Goal: Information Seeking & Learning: Learn about a topic

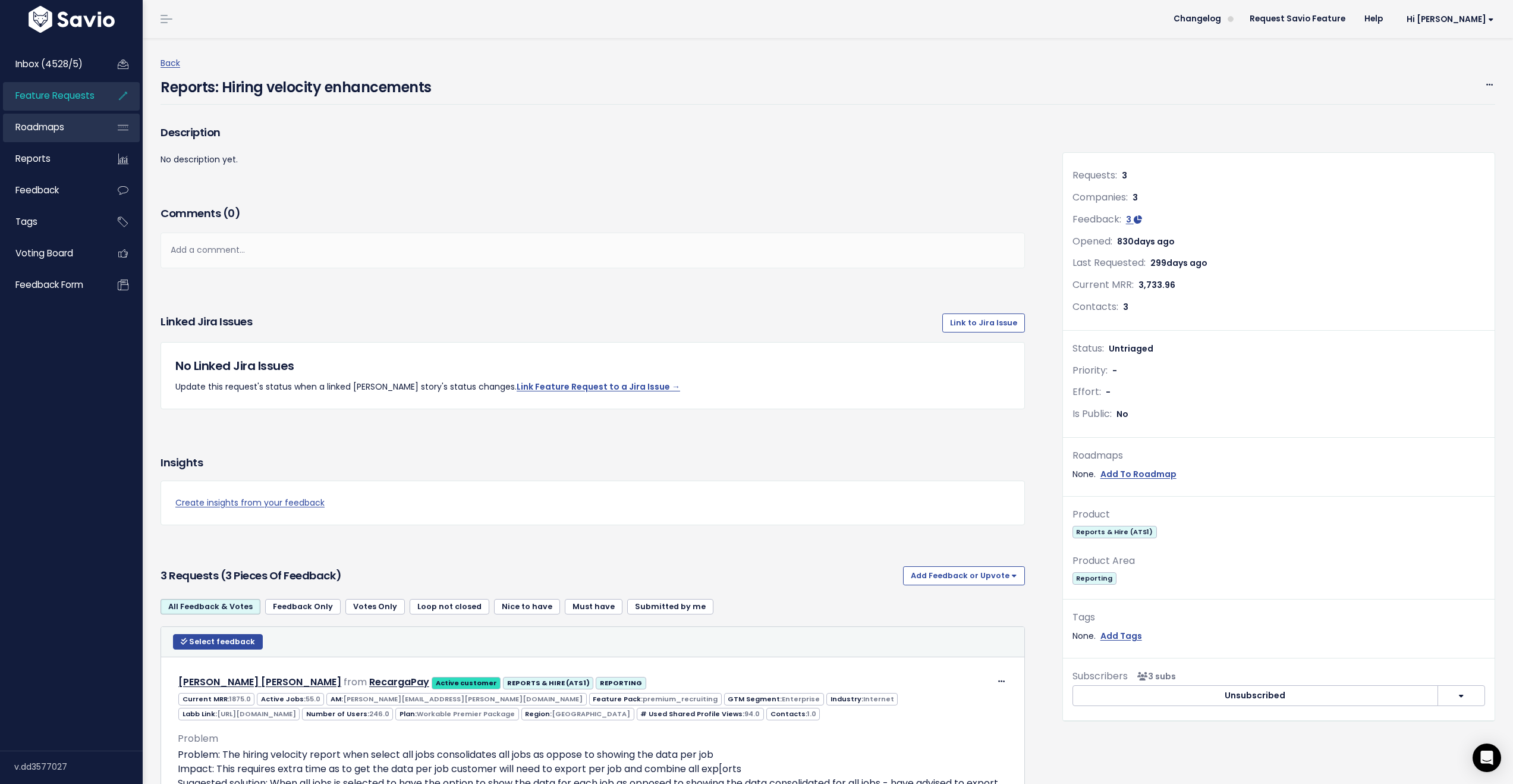
scroll to position [492, 0]
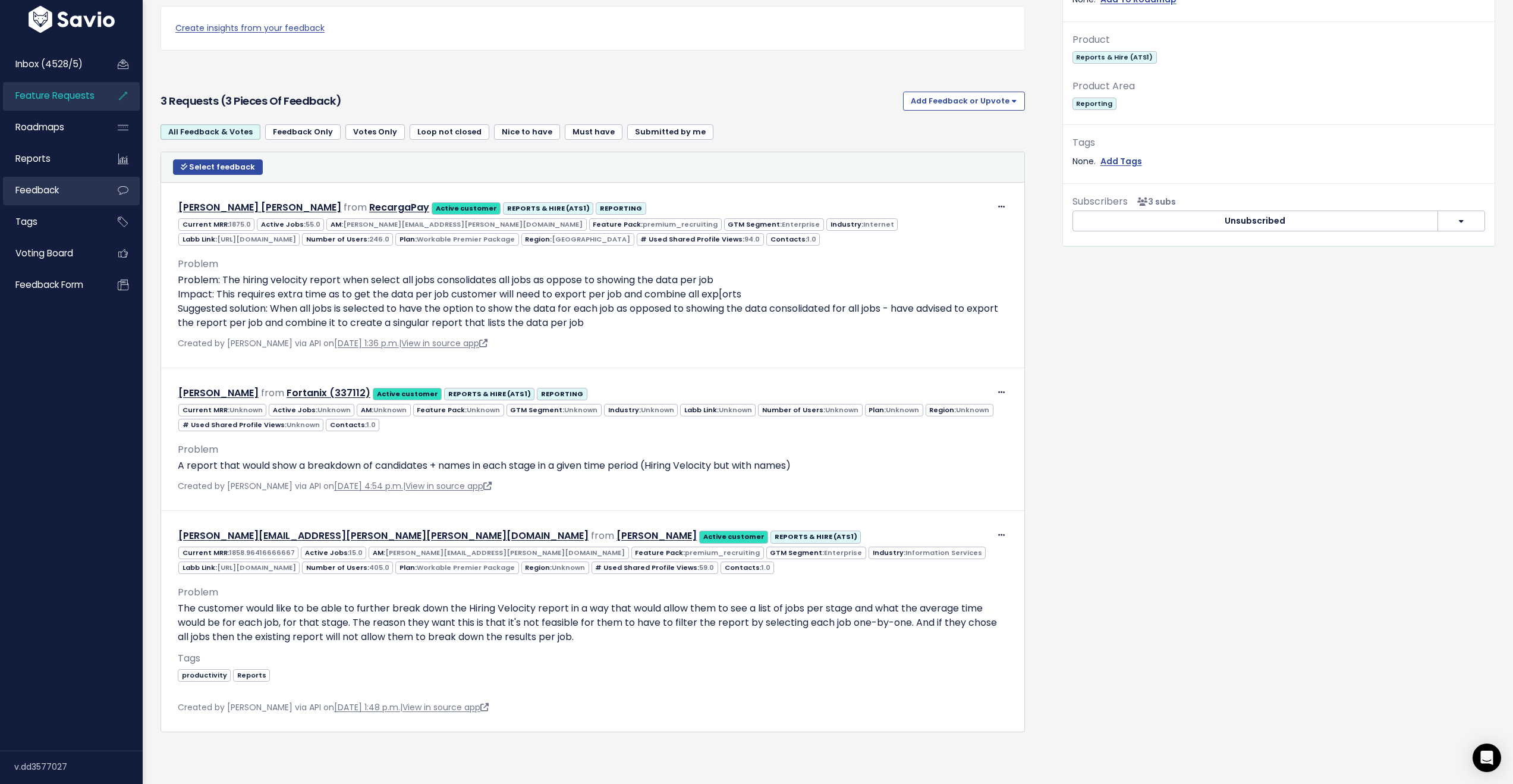
click at [51, 196] on span "Feedback" at bounding box center [36, 189] width 43 height 12
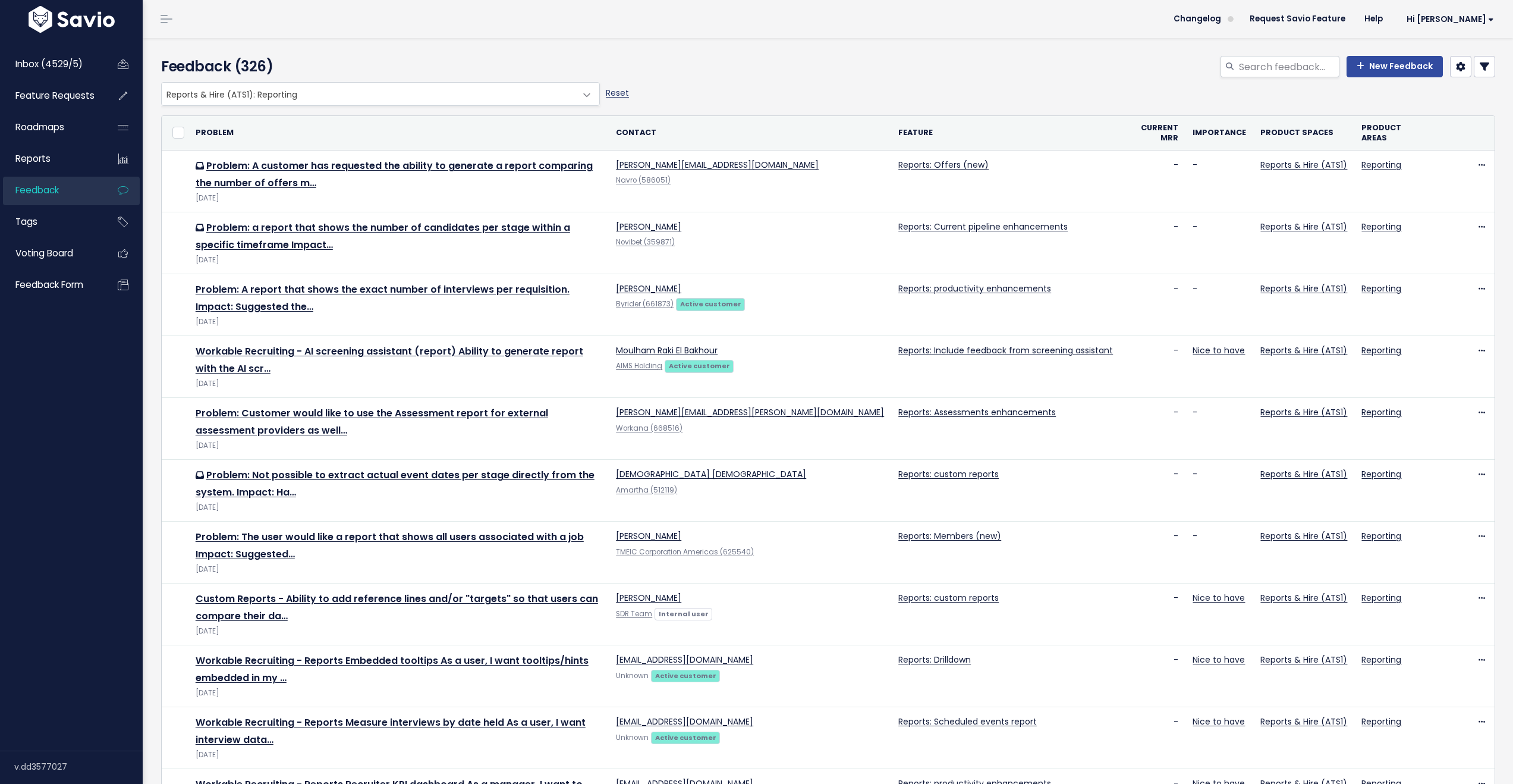
click at [621, 94] on link "Reset" at bounding box center [618, 93] width 23 height 11
select select ":"
click at [1259, 67] on input "search" at bounding box center [1289, 66] width 101 height 21
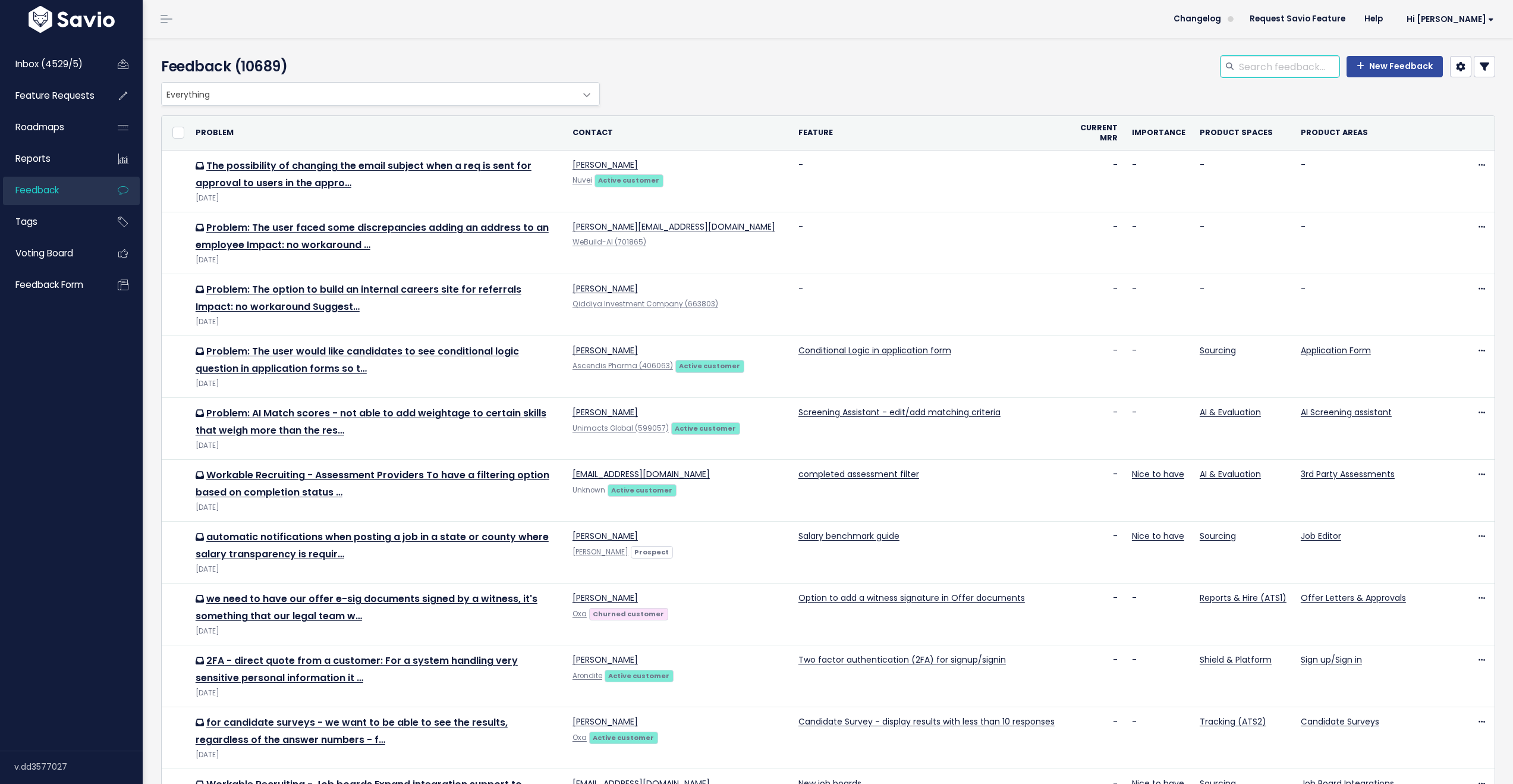
click at [1259, 67] on input "search" at bounding box center [1289, 66] width 101 height 21
type input "velocity"
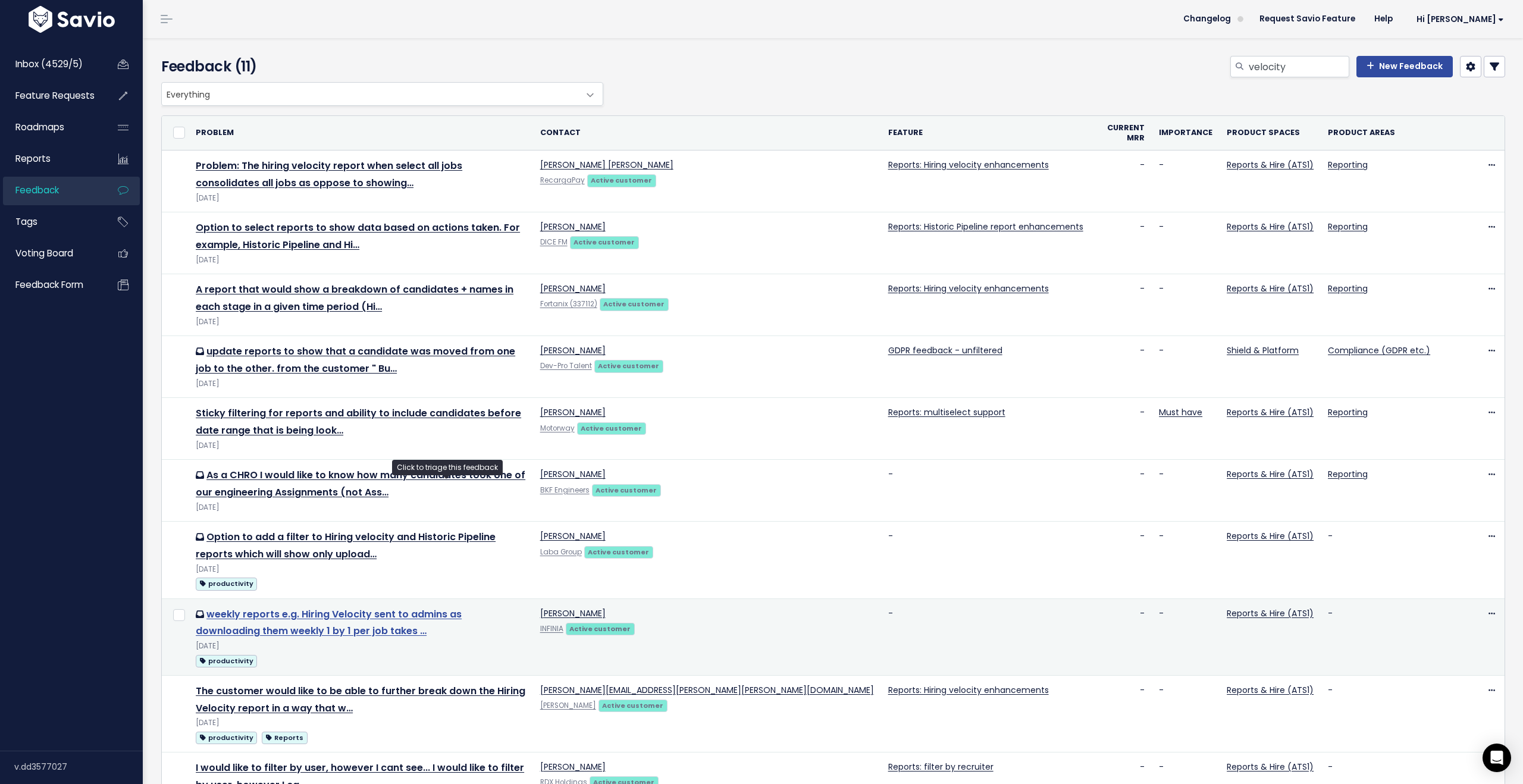
click at [462, 607] on link "weekly reports e.g. Hiring Velocity sent to admins as downloading them weekly 1…" at bounding box center [329, 622] width 266 height 31
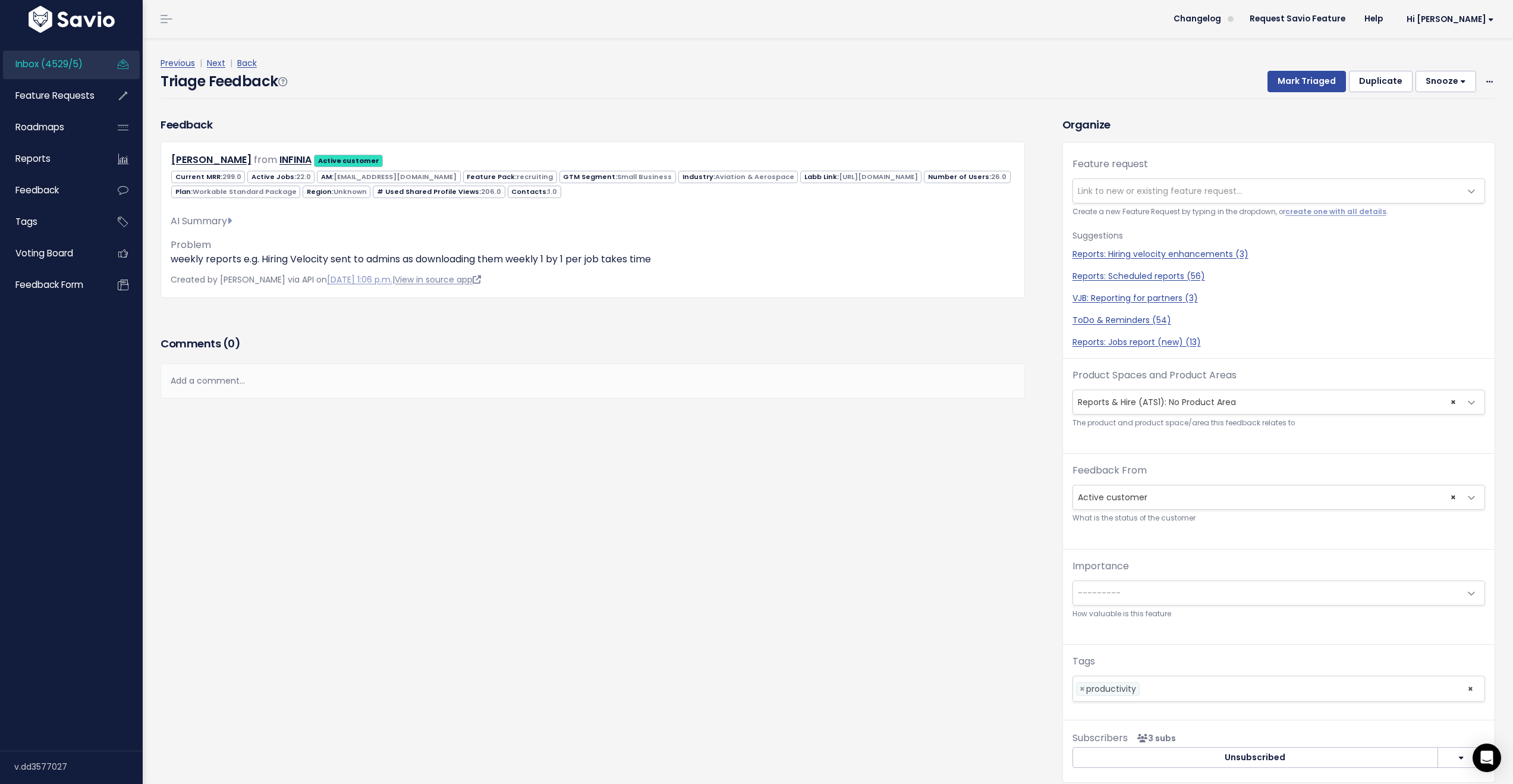
click at [481, 280] on link "View in source app" at bounding box center [438, 279] width 86 height 11
click at [1118, 276] on link "Reports: Scheduled reports (56)" at bounding box center [1280, 275] width 413 height 12
select select "30804"
click at [1307, 82] on button "Mark Triaged" at bounding box center [1307, 81] width 78 height 21
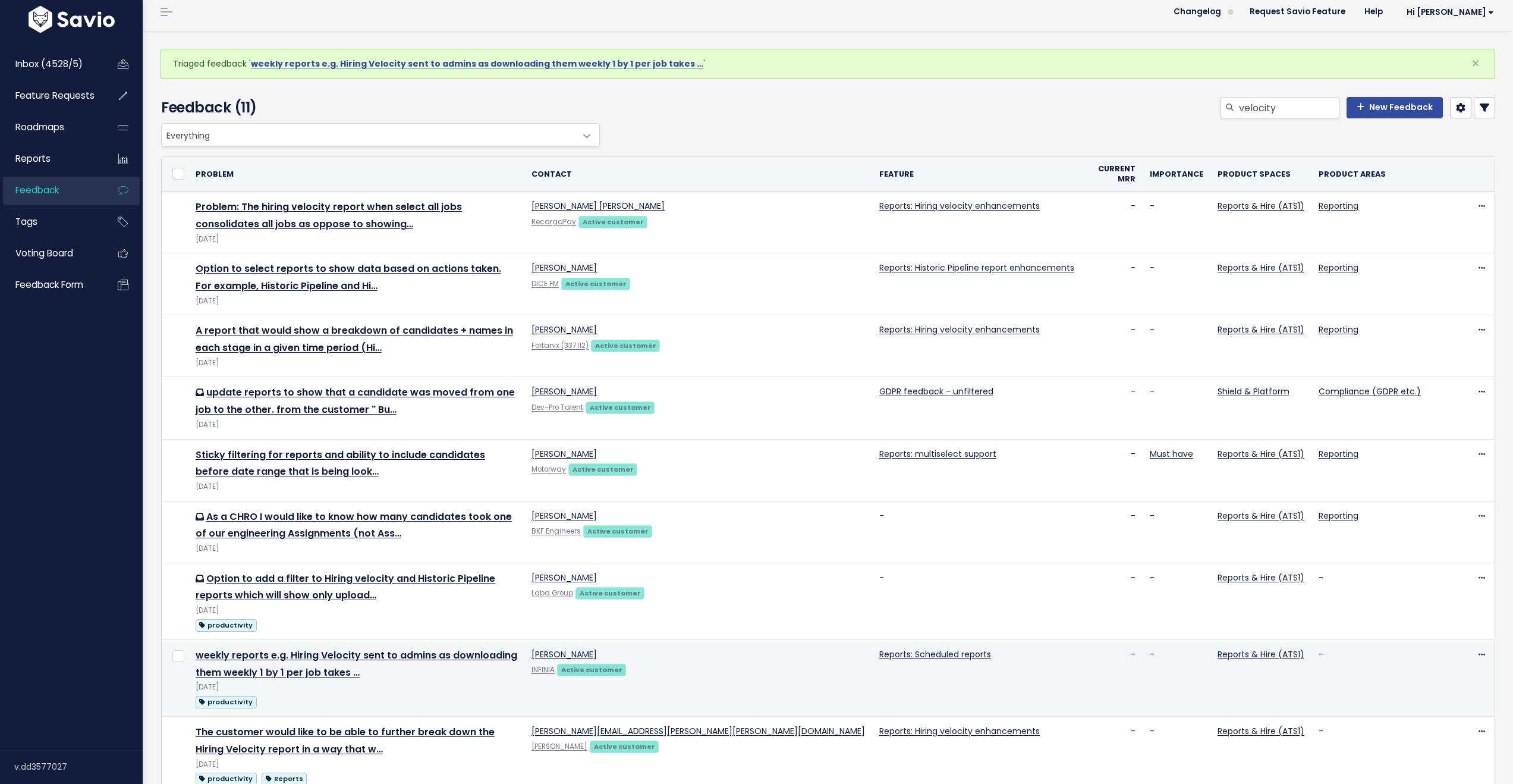
scroll to position [28, 0]
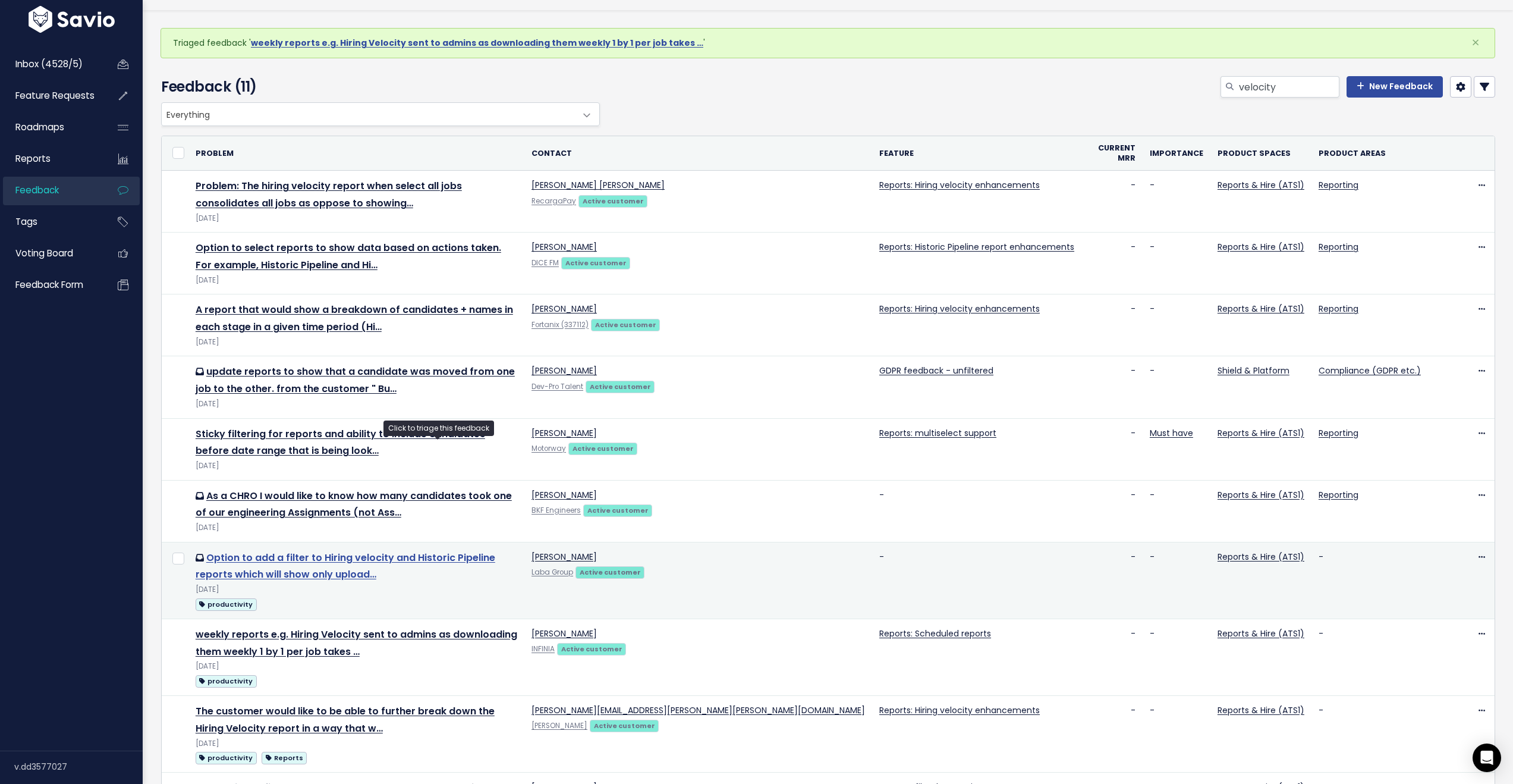
click at [342, 551] on link "Option to add a filter to Hiring velocity and Historic Pipeline reports which w…" at bounding box center [345, 566] width 299 height 31
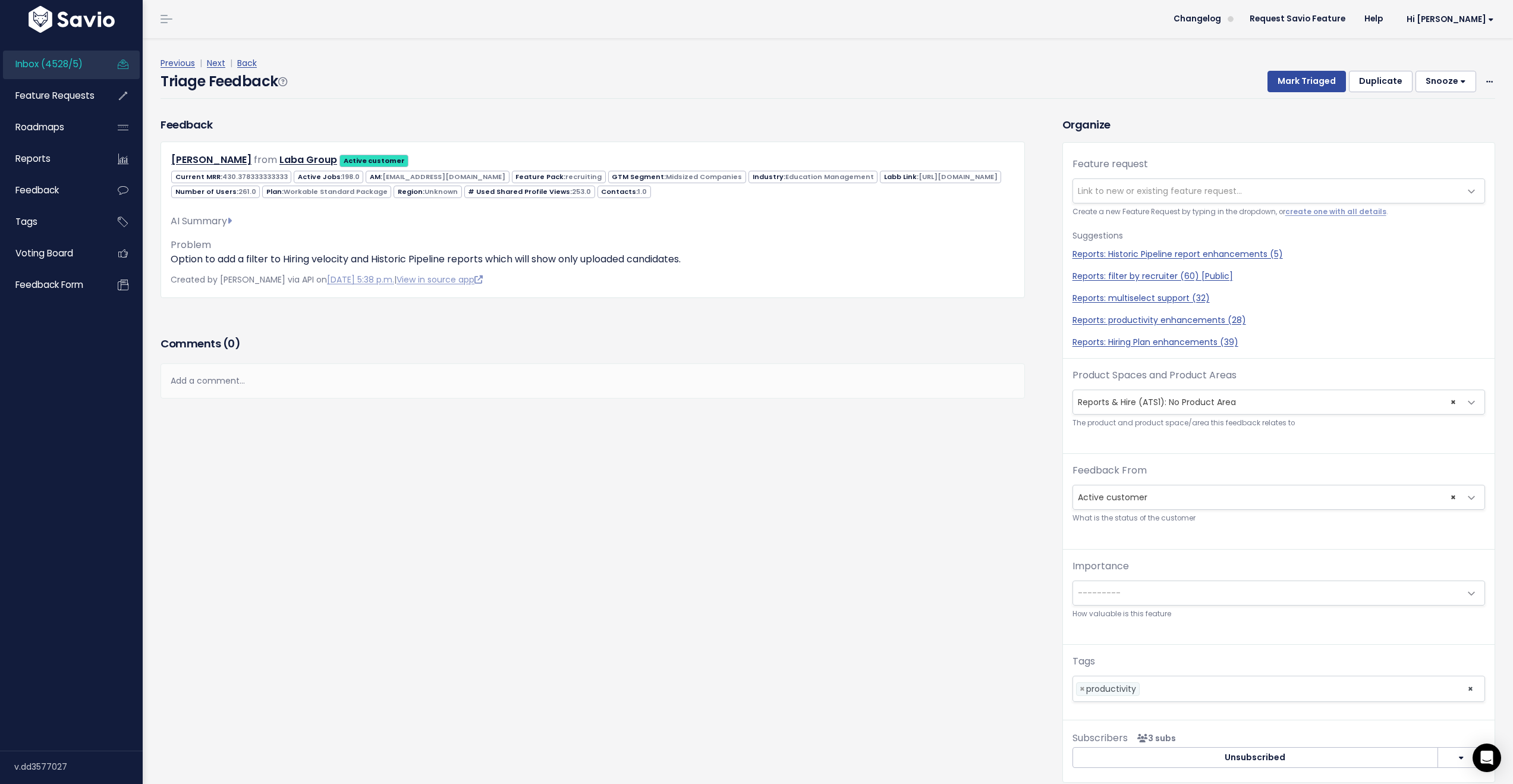
click at [1168, 194] on span "Link to new or existing feature request..." at bounding box center [1160, 190] width 164 height 11
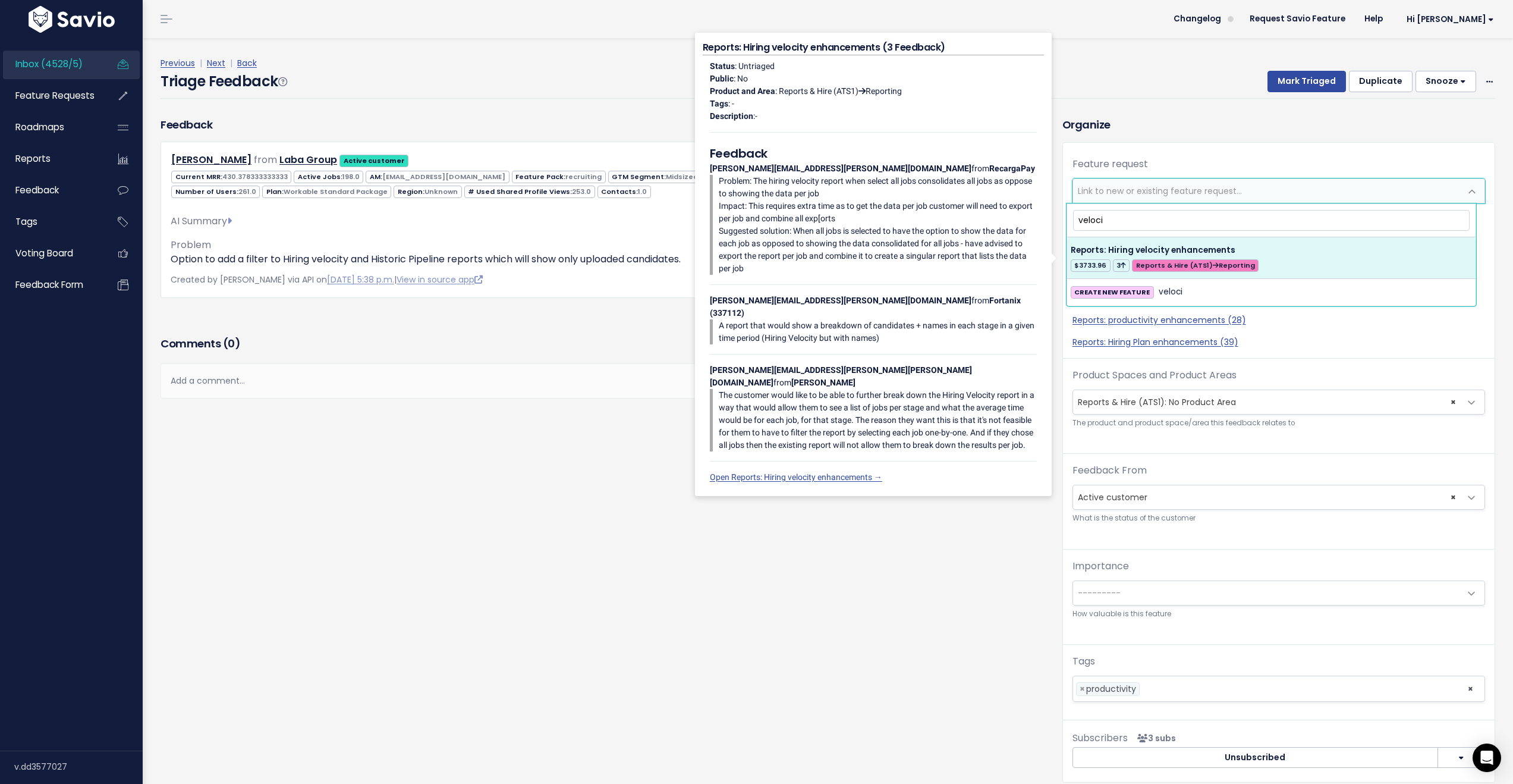
type input "veloci"
select select "30851"
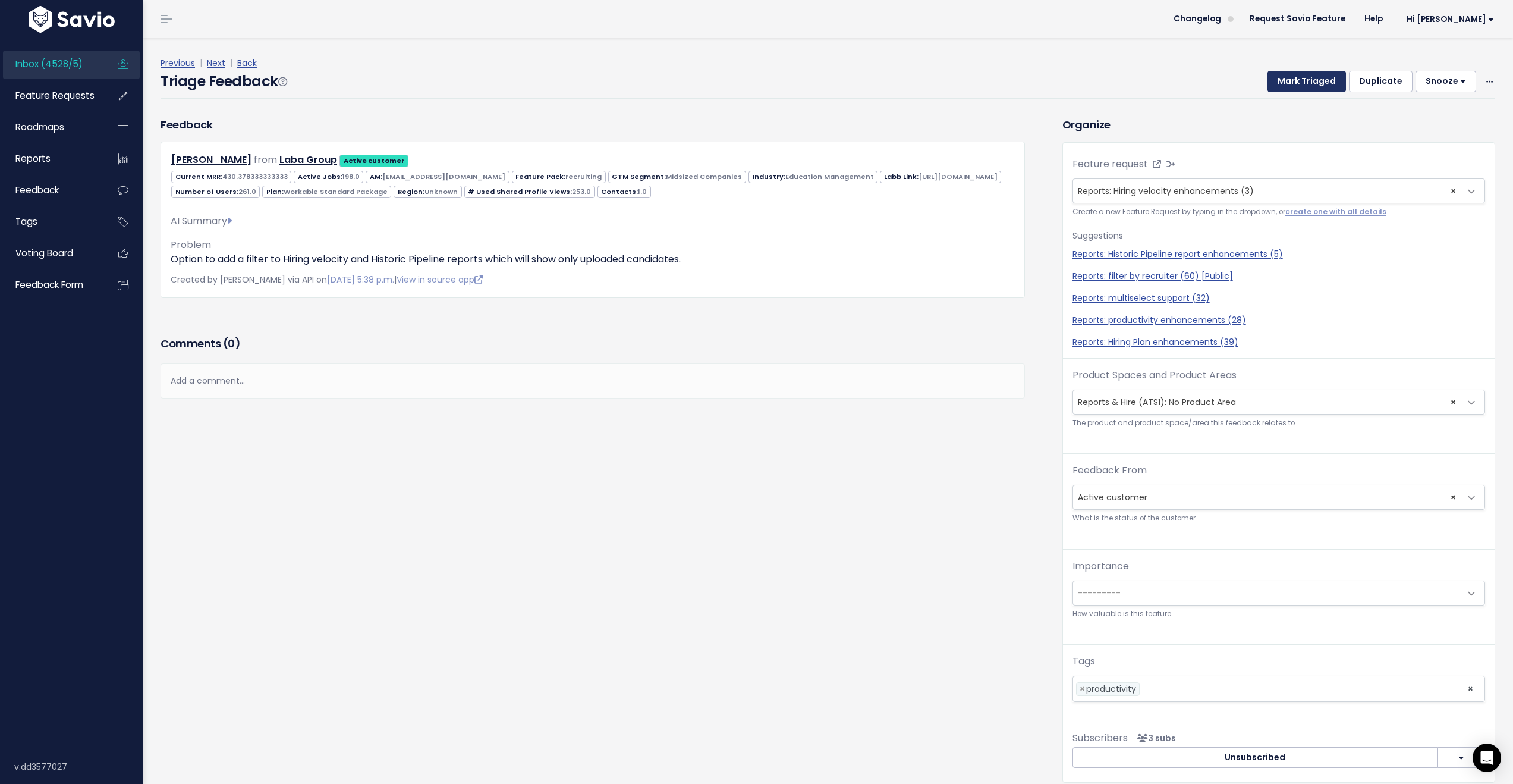
click at [1305, 85] on button "Mark Triaged" at bounding box center [1307, 81] width 78 height 21
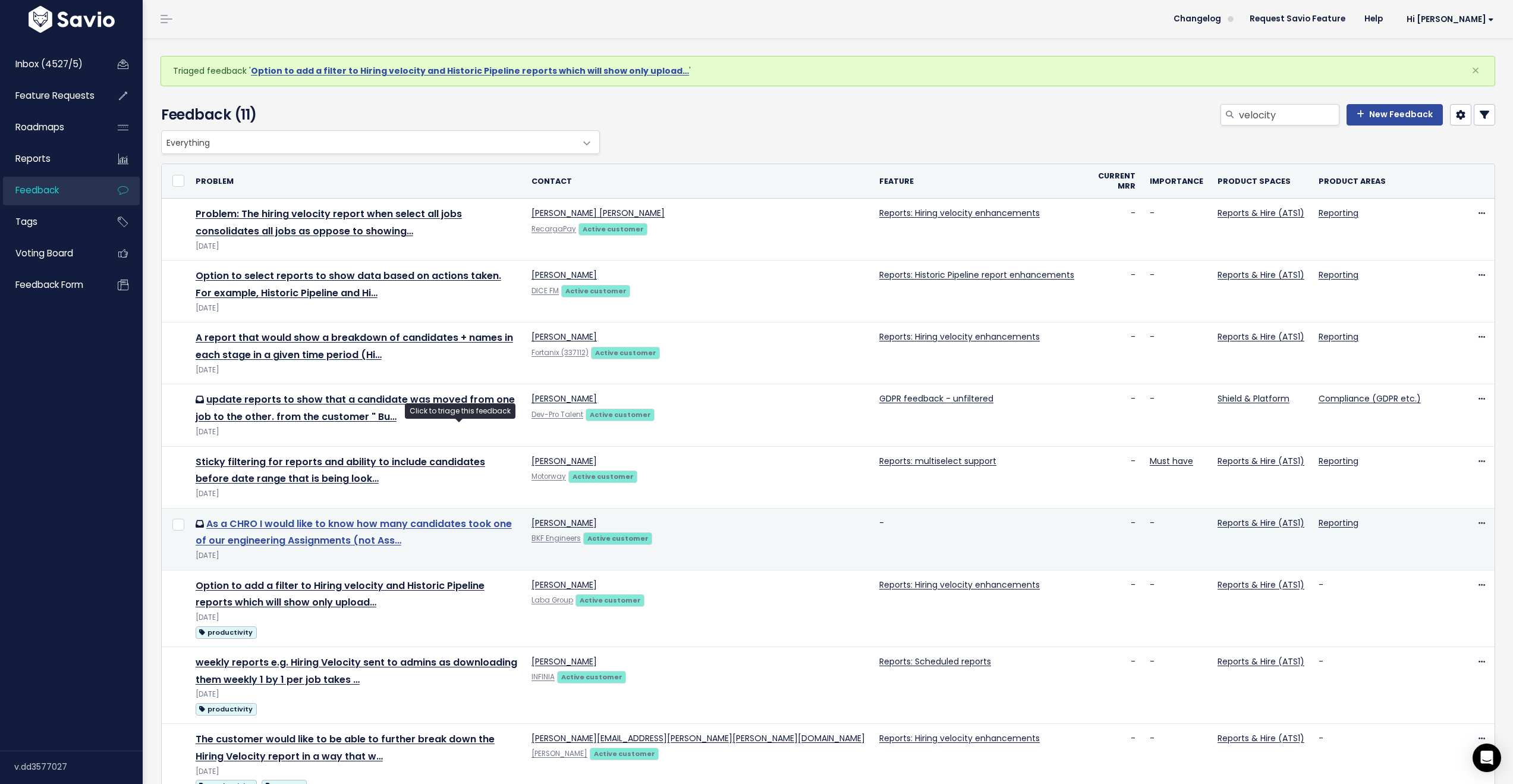
click at [404, 516] on link "As a CHRO I would like to know how many candidates took one of our engineering …" at bounding box center [354, 532] width 317 height 31
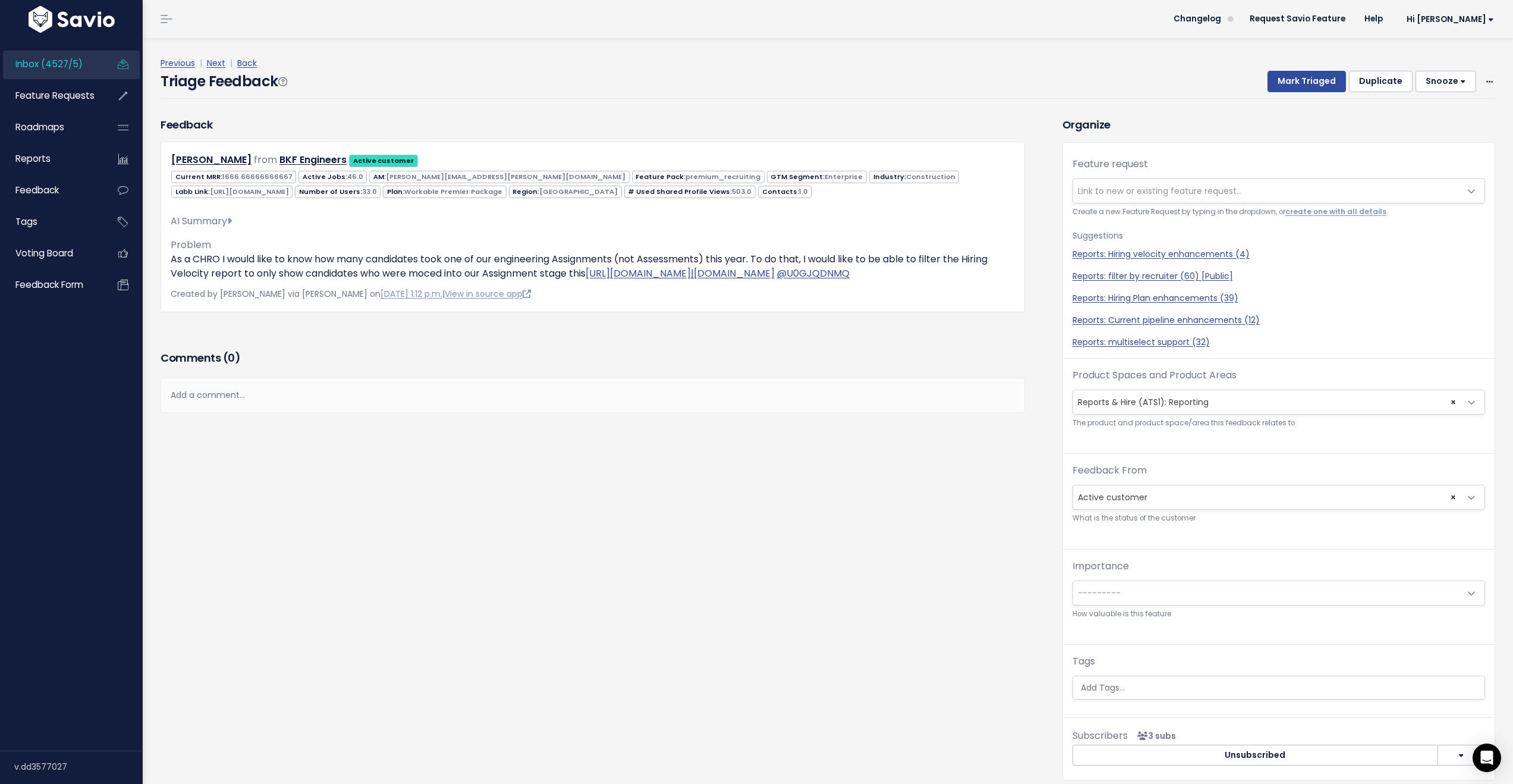
click at [808, 360] on h3 "Comments ( 0 )" at bounding box center [593, 358] width 865 height 16
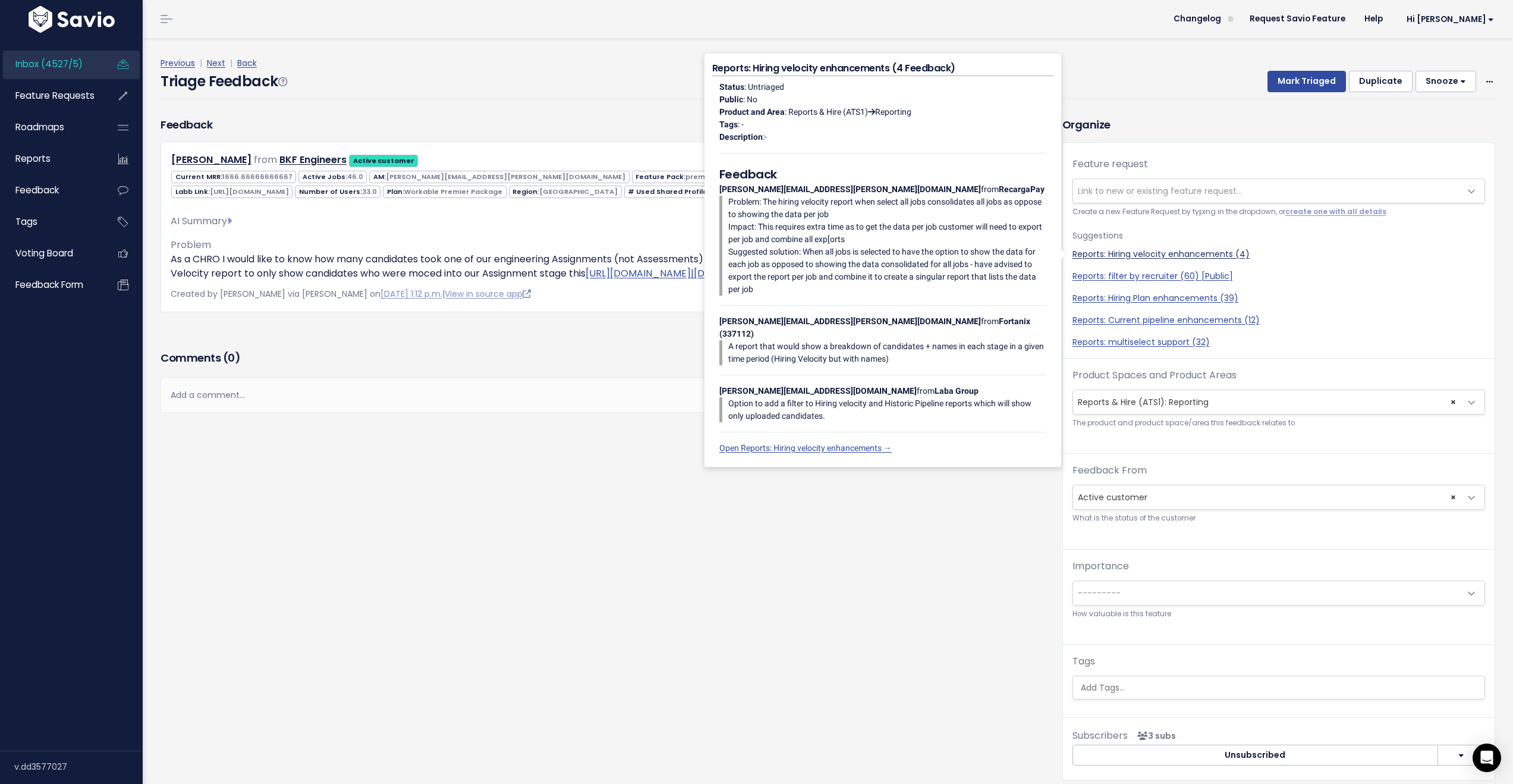
click at [1177, 255] on link "Reports: Hiring velocity enhancements (4)" at bounding box center [1280, 253] width 413 height 12
select select "30851"
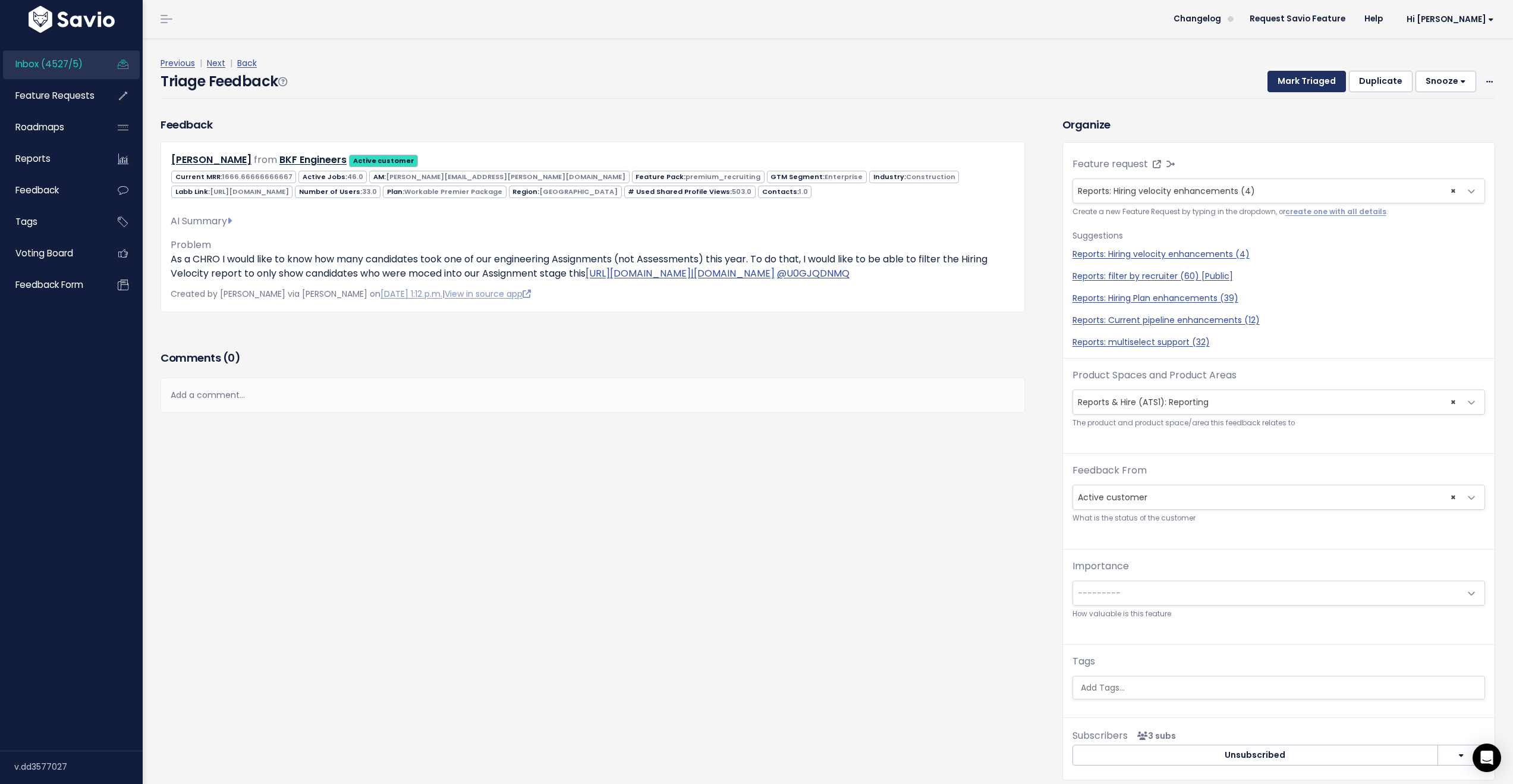
click at [1283, 77] on button "Mark Triaged" at bounding box center [1307, 81] width 78 height 21
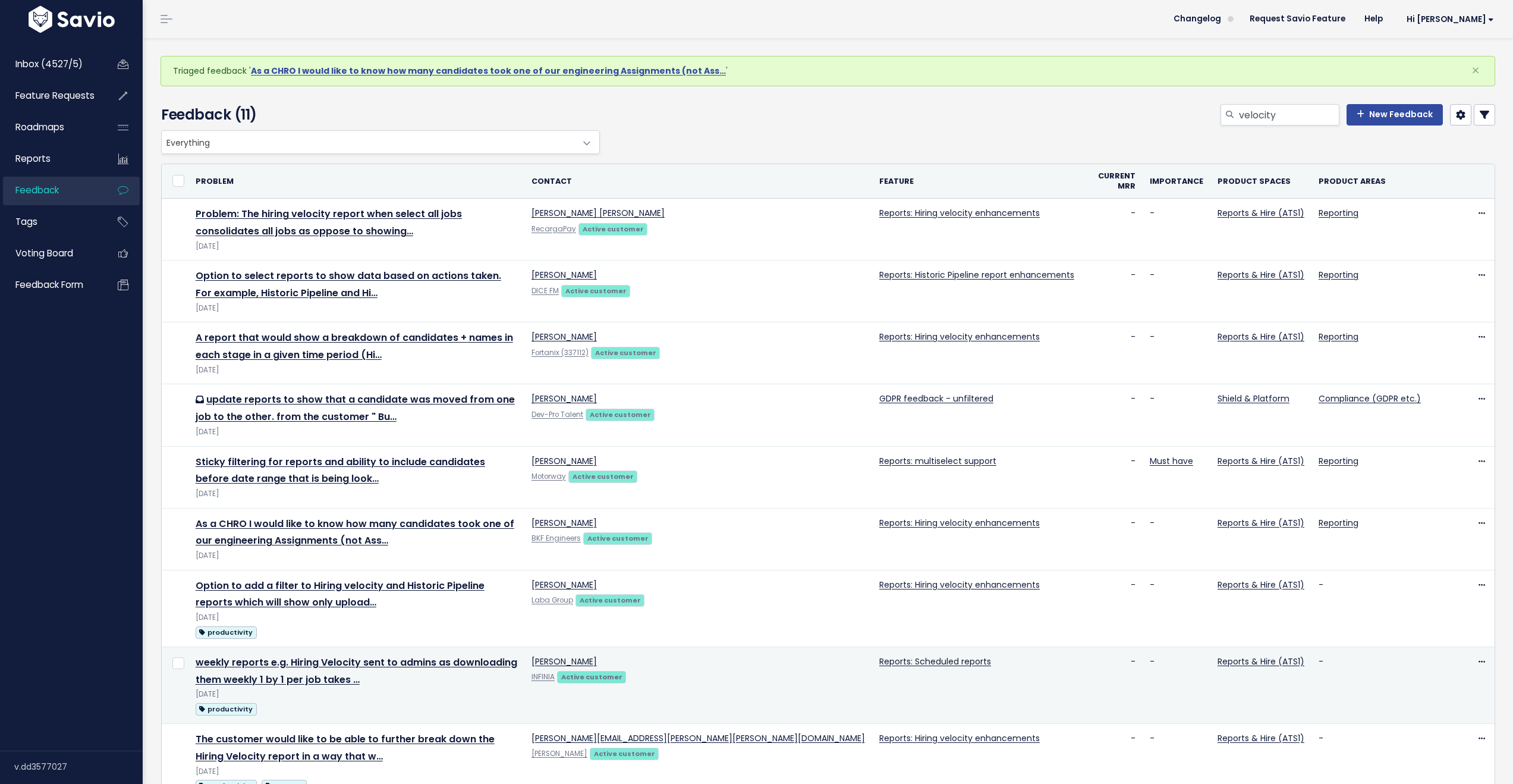
scroll to position [28, 0]
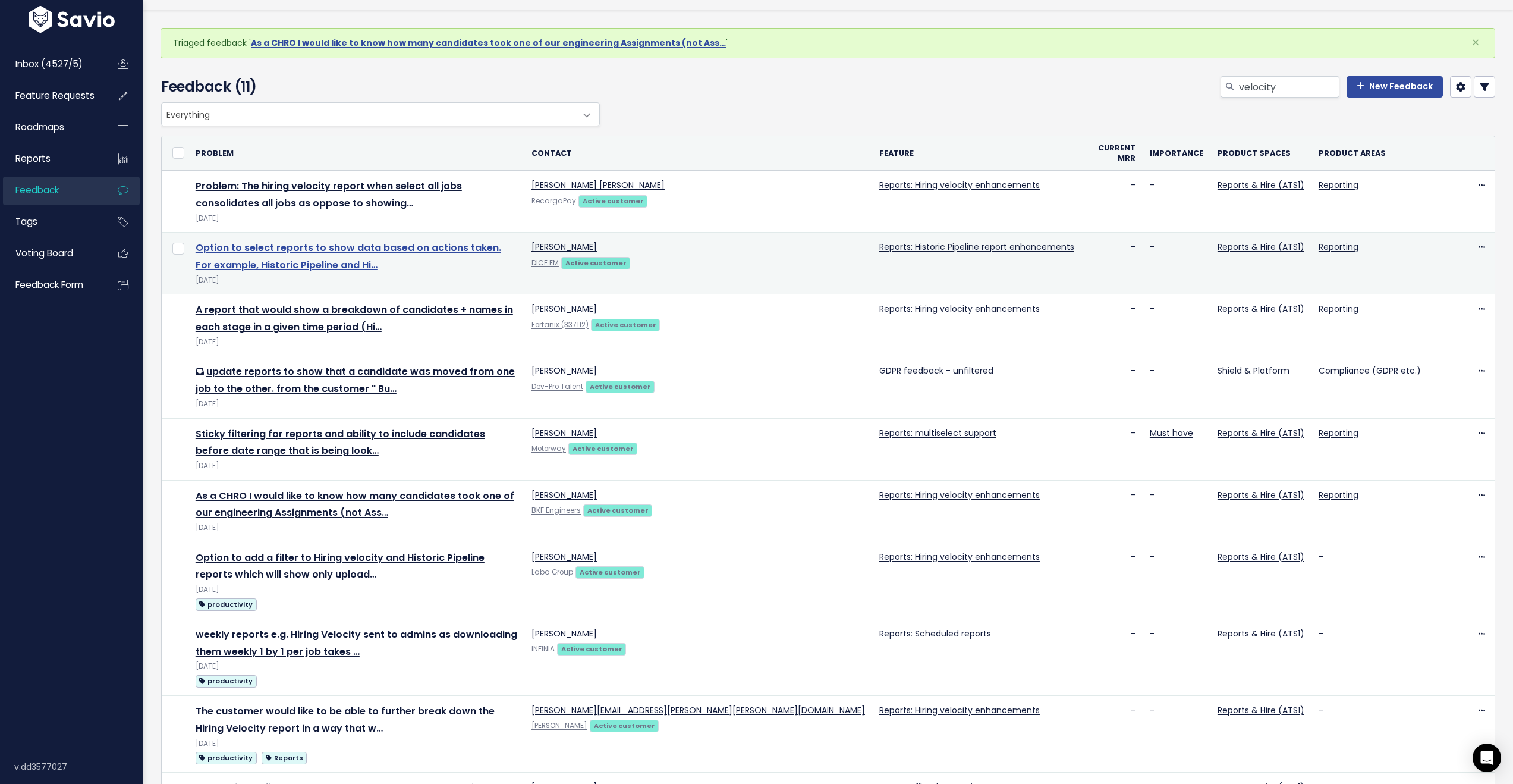
click at [290, 241] on link "Option to select reports to show data based on actions taken. For example, Hist…" at bounding box center [349, 256] width 306 height 31
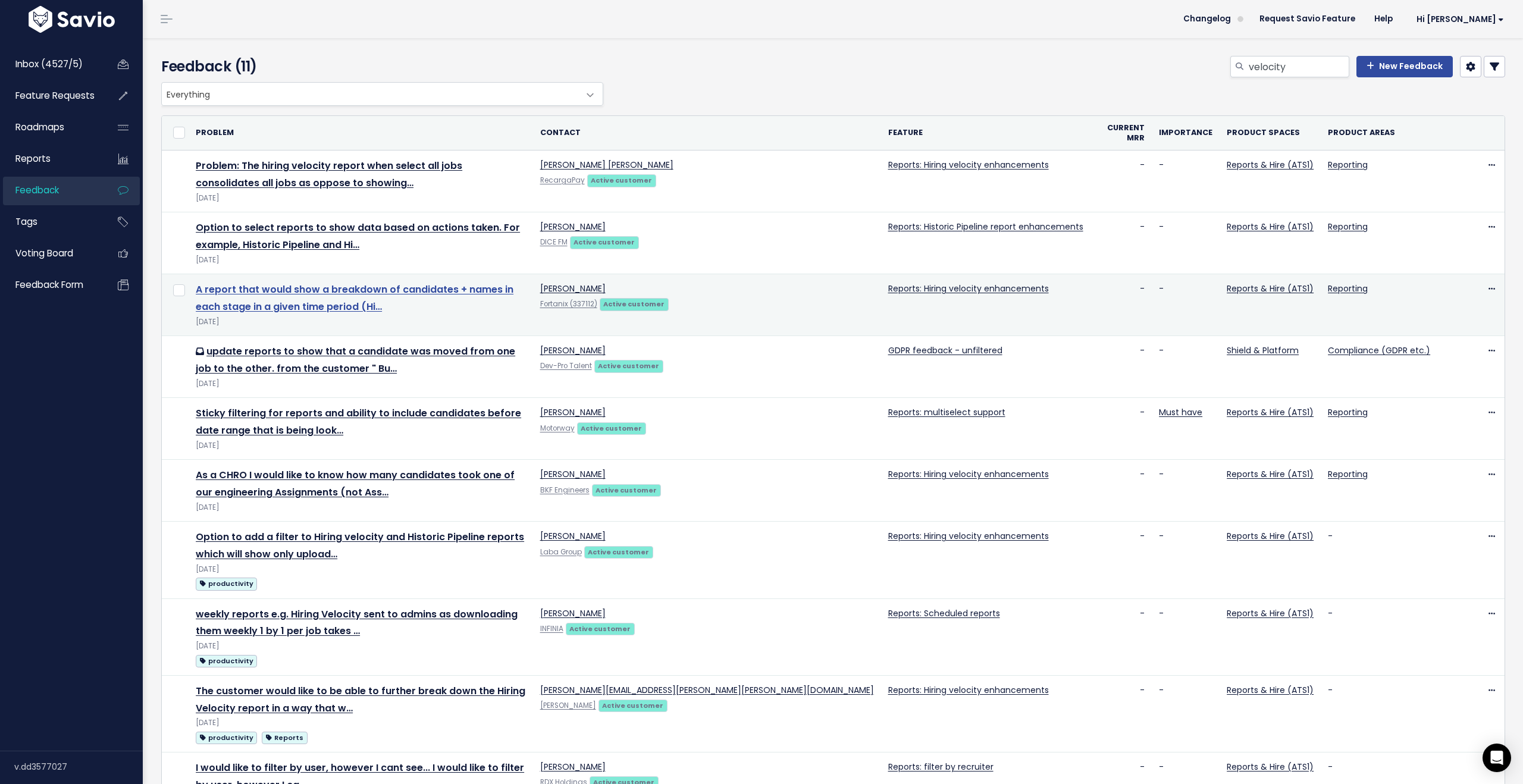
click at [514, 282] on link "A report that would show a breakdown of candidates + names in each stage in a g…" at bounding box center [355, 297] width 318 height 31
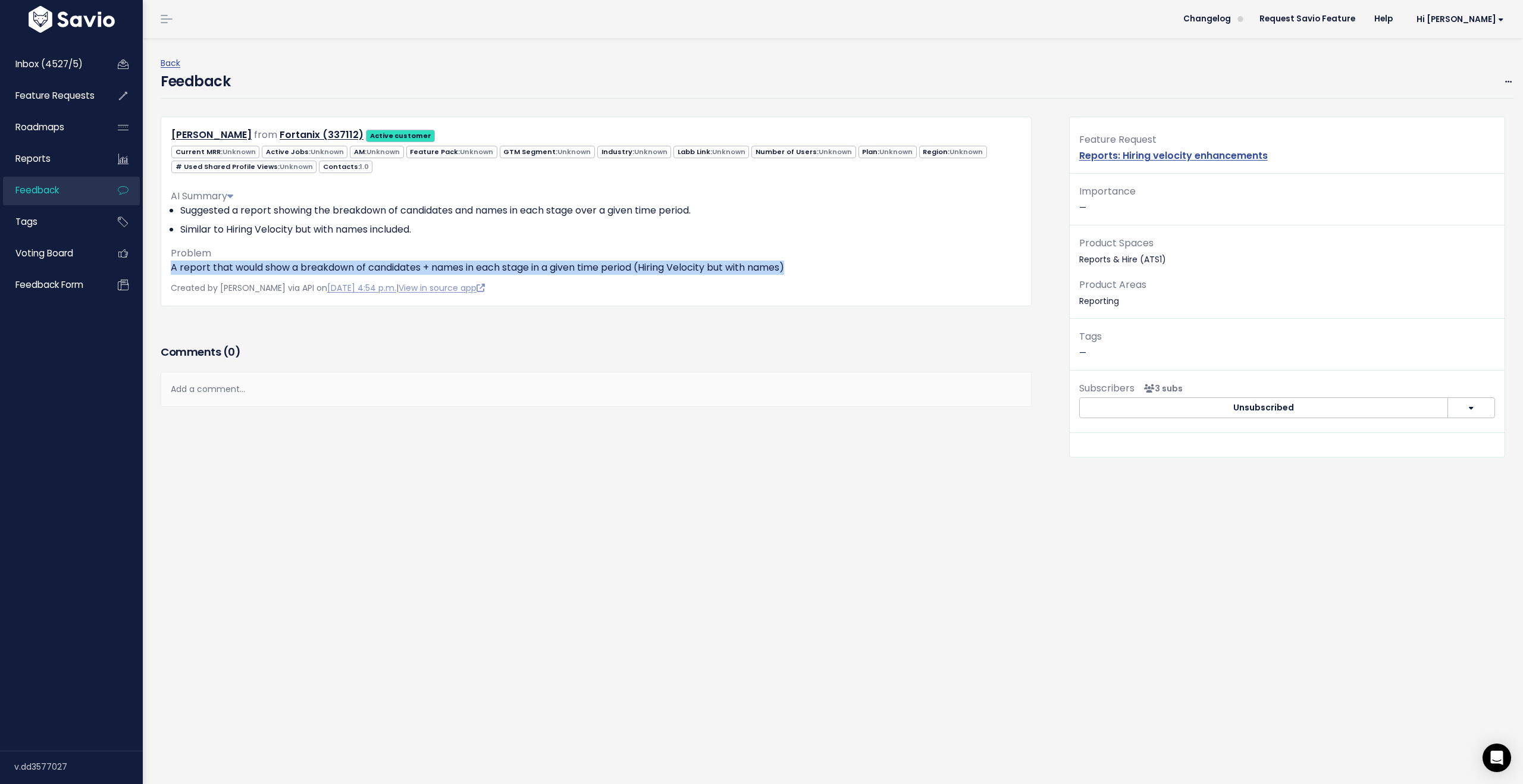
drag, startPoint x: 753, startPoint y: 260, endPoint x: 171, endPoint y: 265, distance: 582.0
click at [171, 265] on p "A report that would show a breakdown of candidates + names in each stage in a g…" at bounding box center [595, 267] width 850 height 14
click at [1505, 82] on icon at bounding box center [1508, 82] width 7 height 8
click at [405, 268] on p "A report that would show a breakdown of candidates + names in each stage in a g…" at bounding box center [595, 267] width 850 height 14
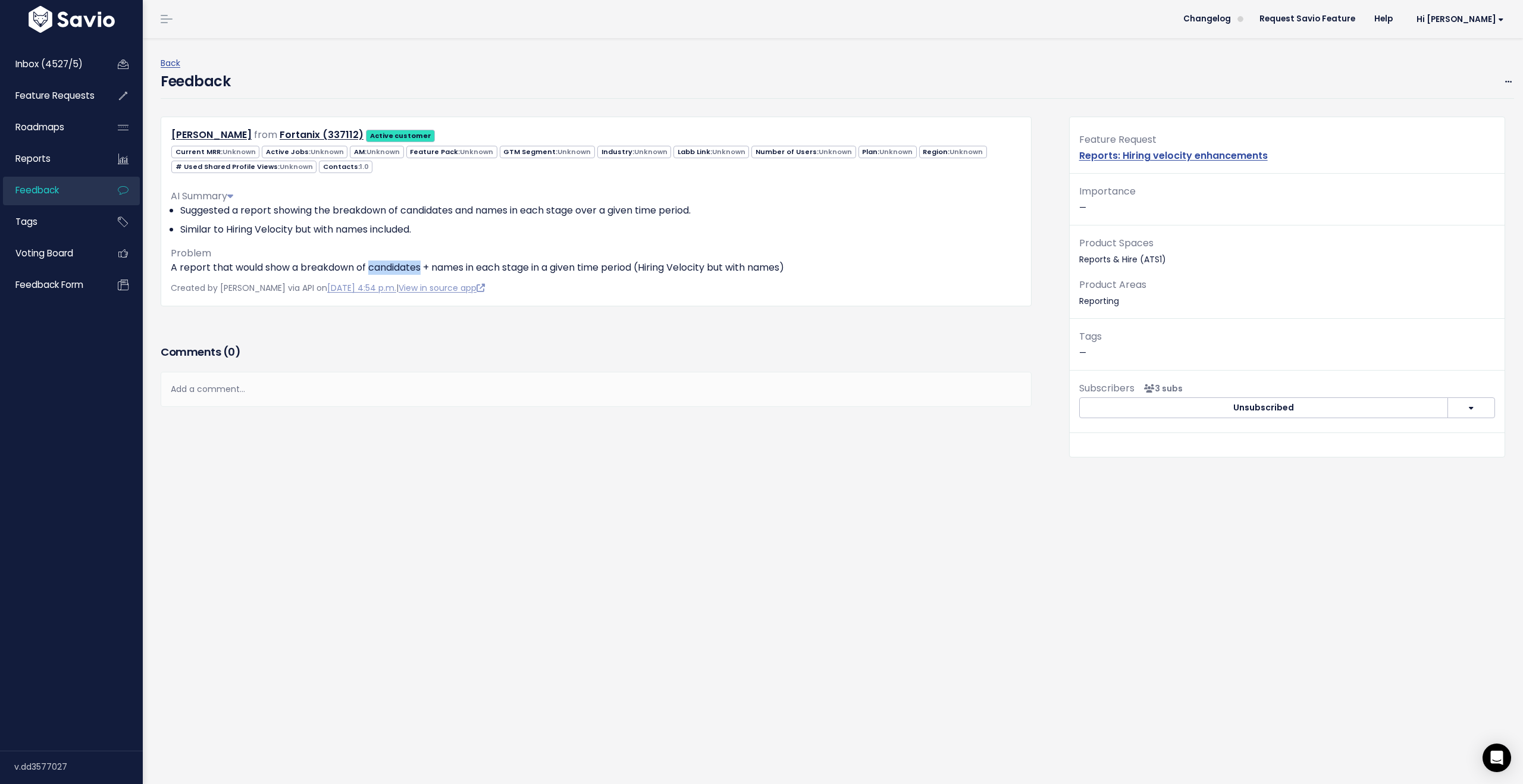
click at [405, 268] on p "A report that would show a breakdown of candidates + names in each stage in a g…" at bounding box center [595, 267] width 850 height 14
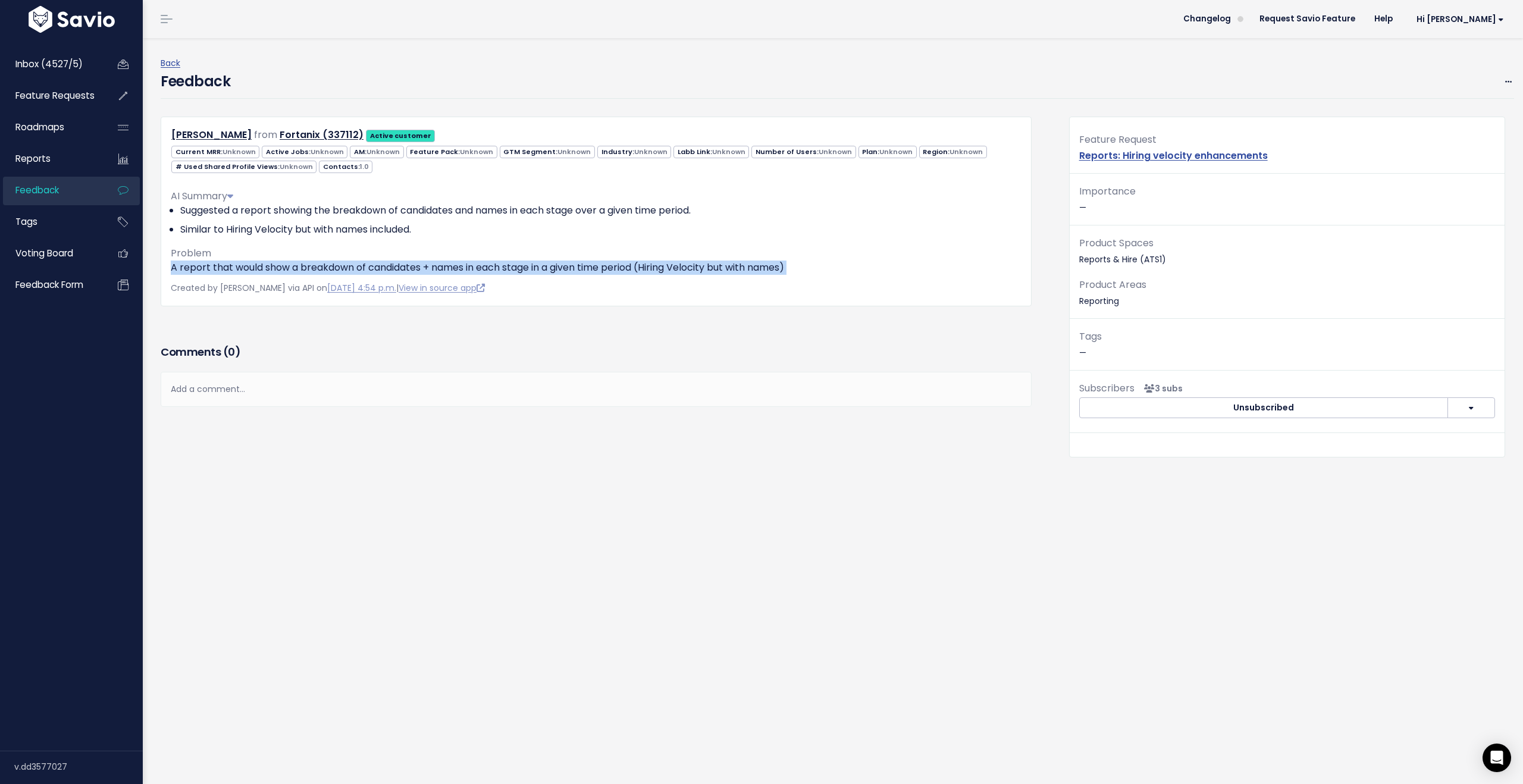
click at [405, 268] on p "A report that would show a breakdown of candidates + names in each stage in a g…" at bounding box center [595, 267] width 850 height 14
click at [1505, 82] on icon at bounding box center [1508, 82] width 7 height 8
click at [1451, 114] on link "Edit" at bounding box center [1461, 115] width 86 height 23
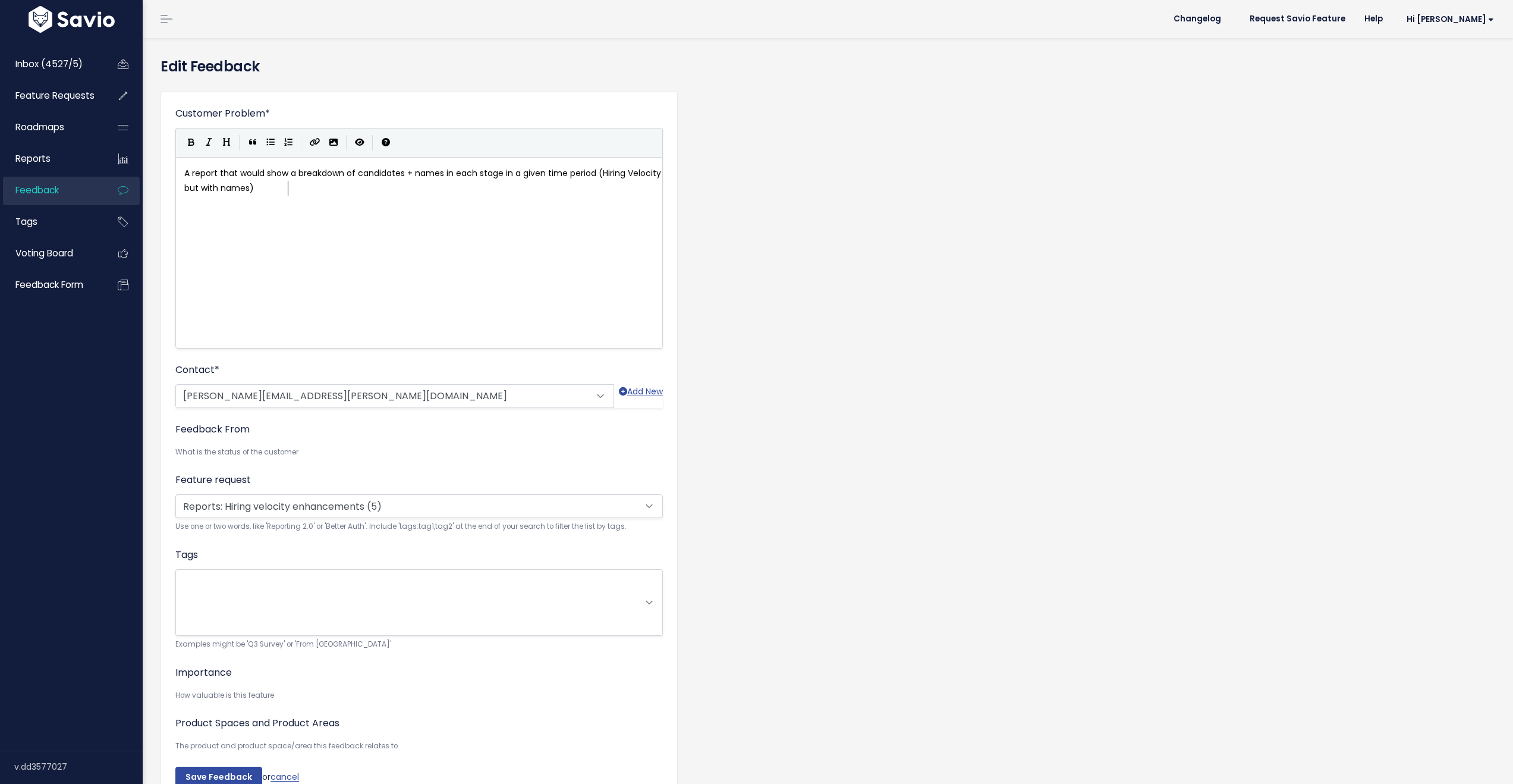
scroll to position [1, 0]
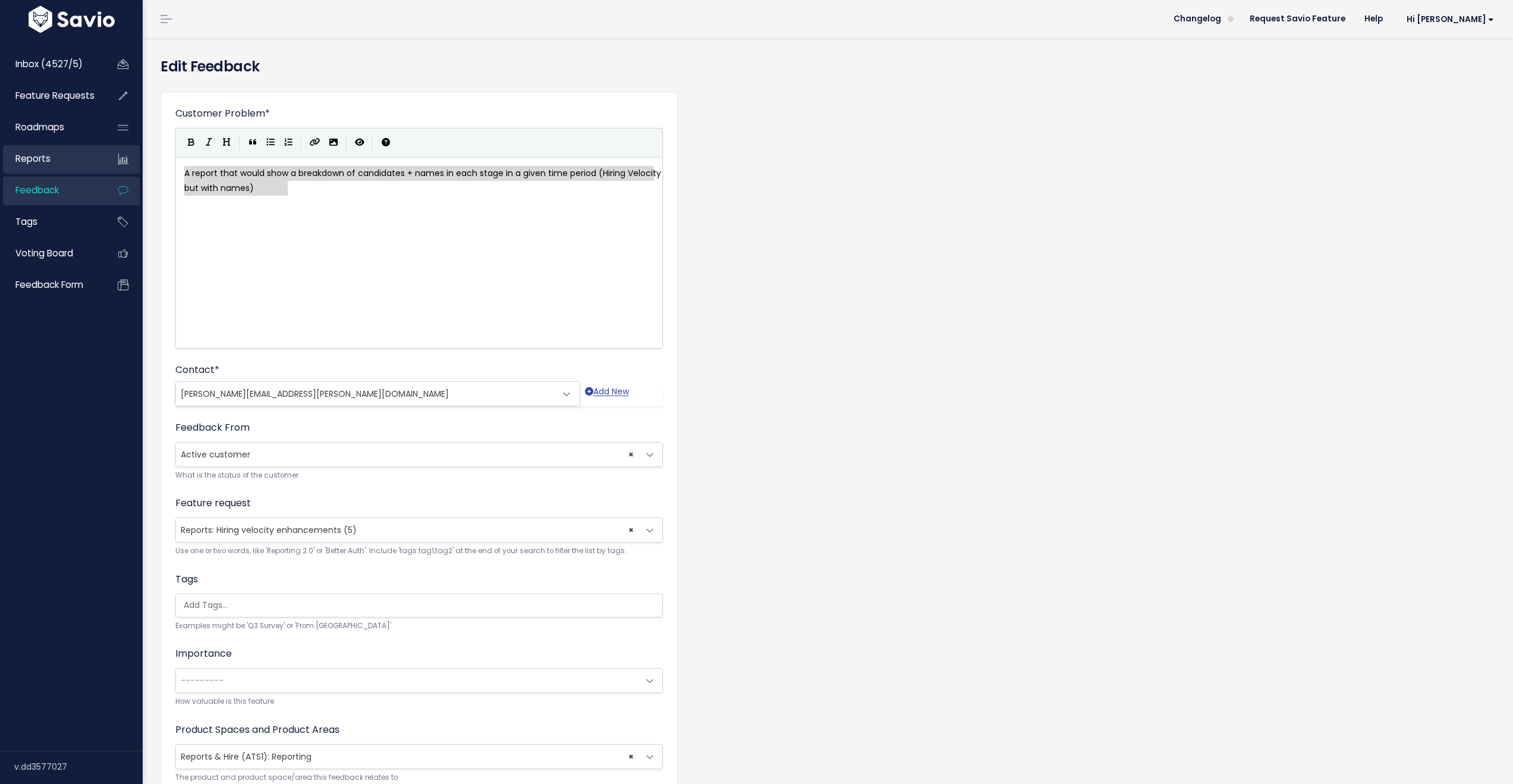
drag, startPoint x: 321, startPoint y: 186, endPoint x: 38, endPoint y: 147, distance: 285.7
type textarea "​A report that would show a breakdown of candidates + names in each stage in a …"
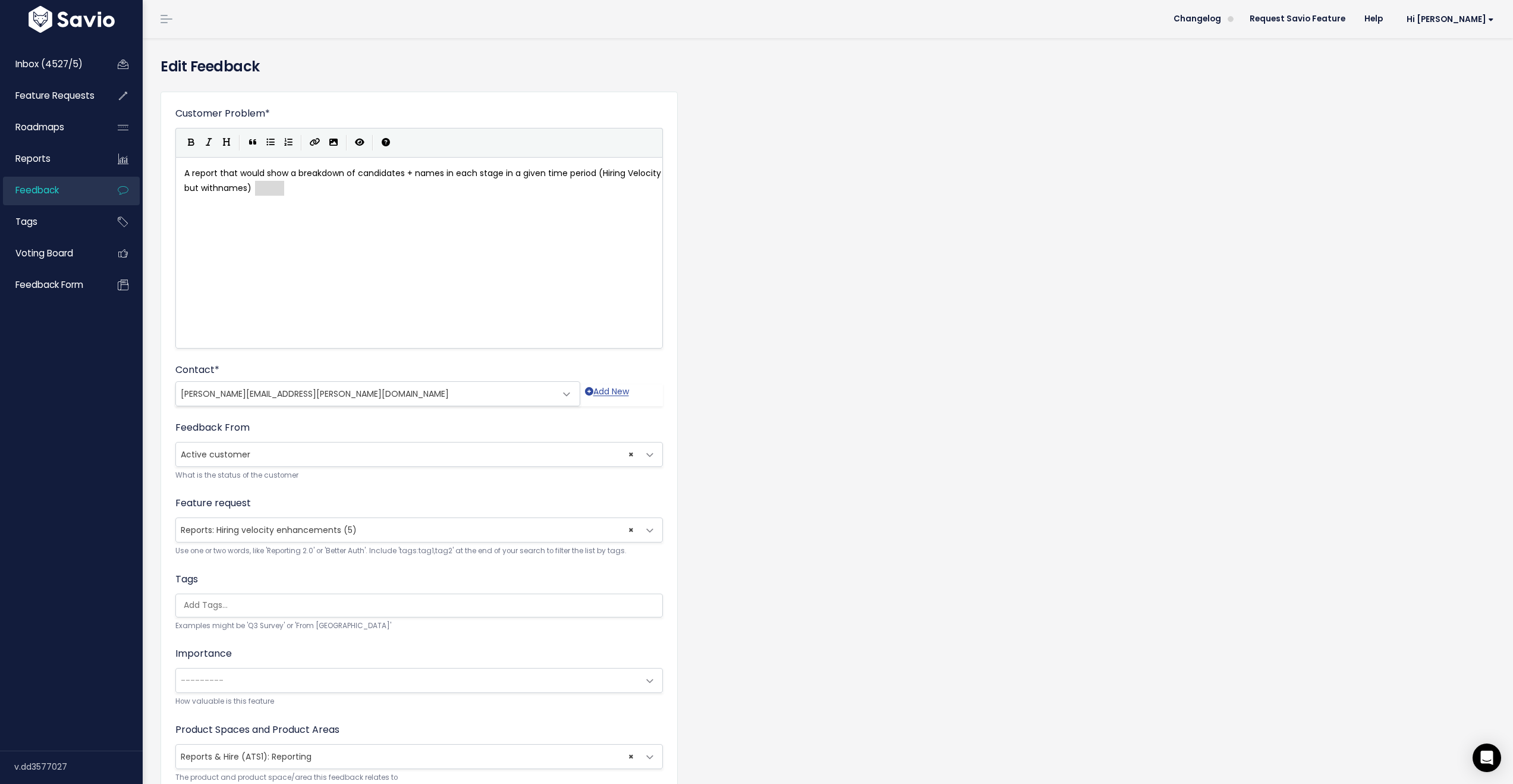
type textarea "A report that would show a breakdown of candidates + names in each stage in a g…"
drag, startPoint x: 322, startPoint y: 195, endPoint x: 331, endPoint y: 192, distance: 9.5
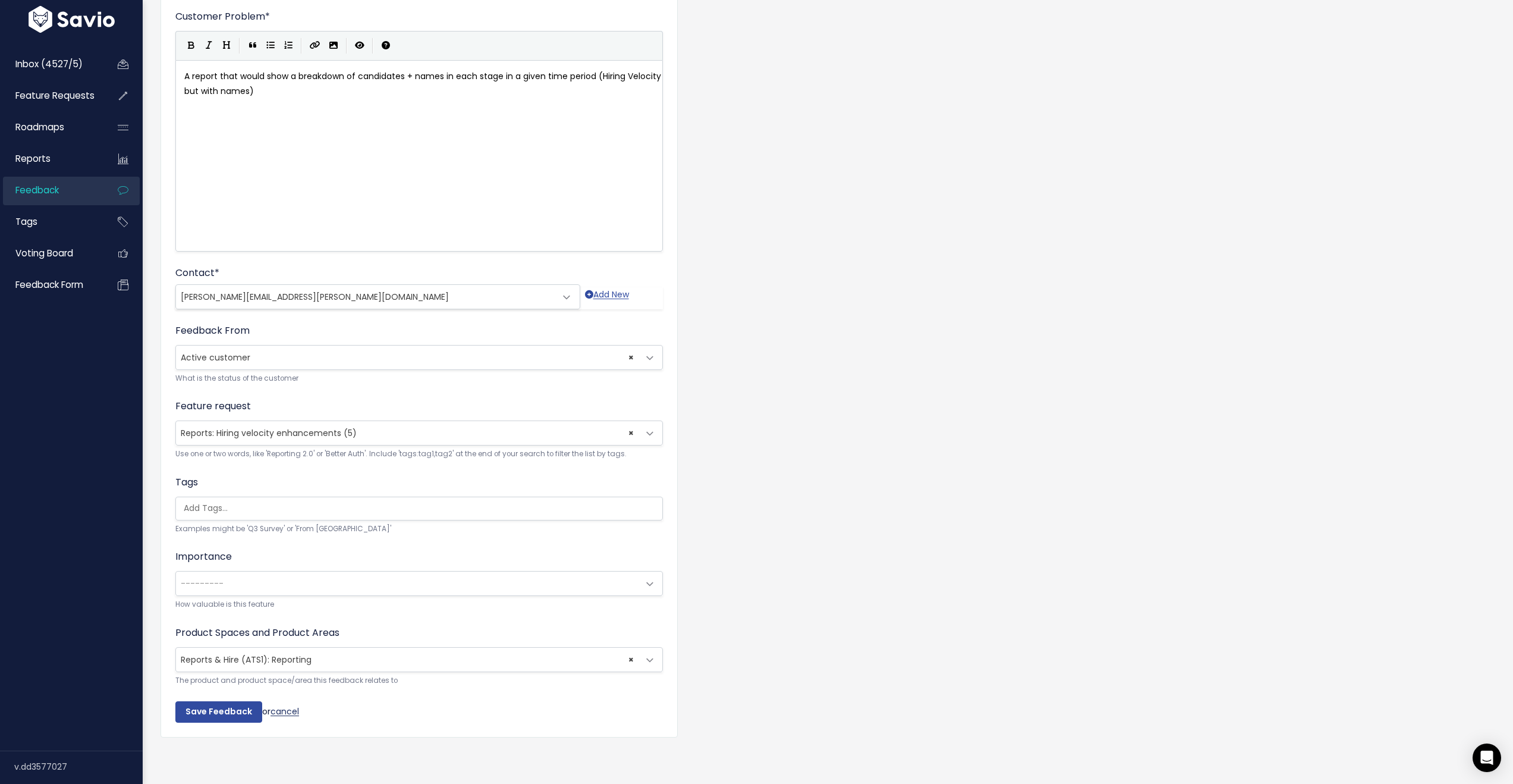
click at [285, 705] on link "cancel" at bounding box center [285, 710] width 29 height 11
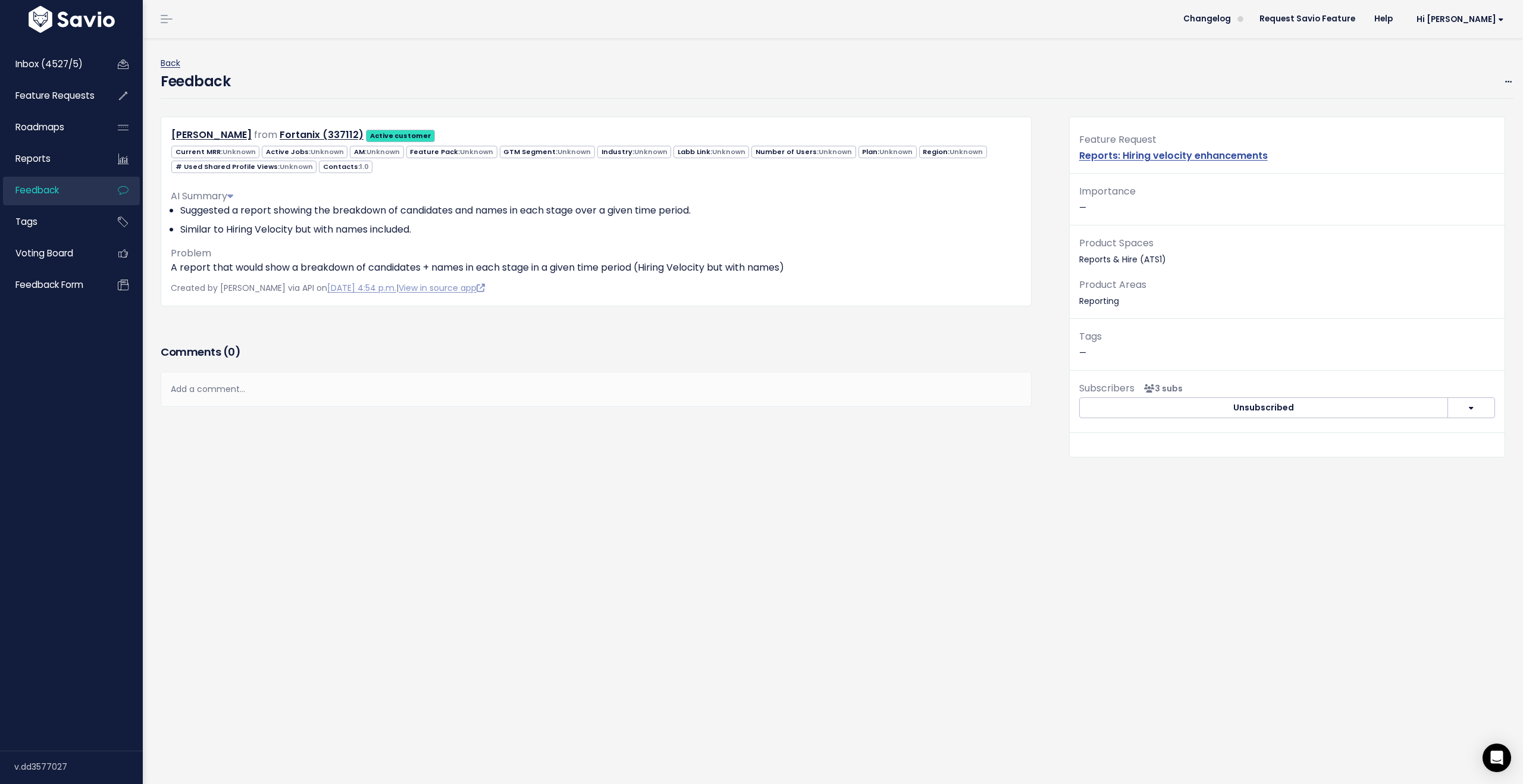
click at [175, 59] on link "Back" at bounding box center [170, 63] width 20 height 11
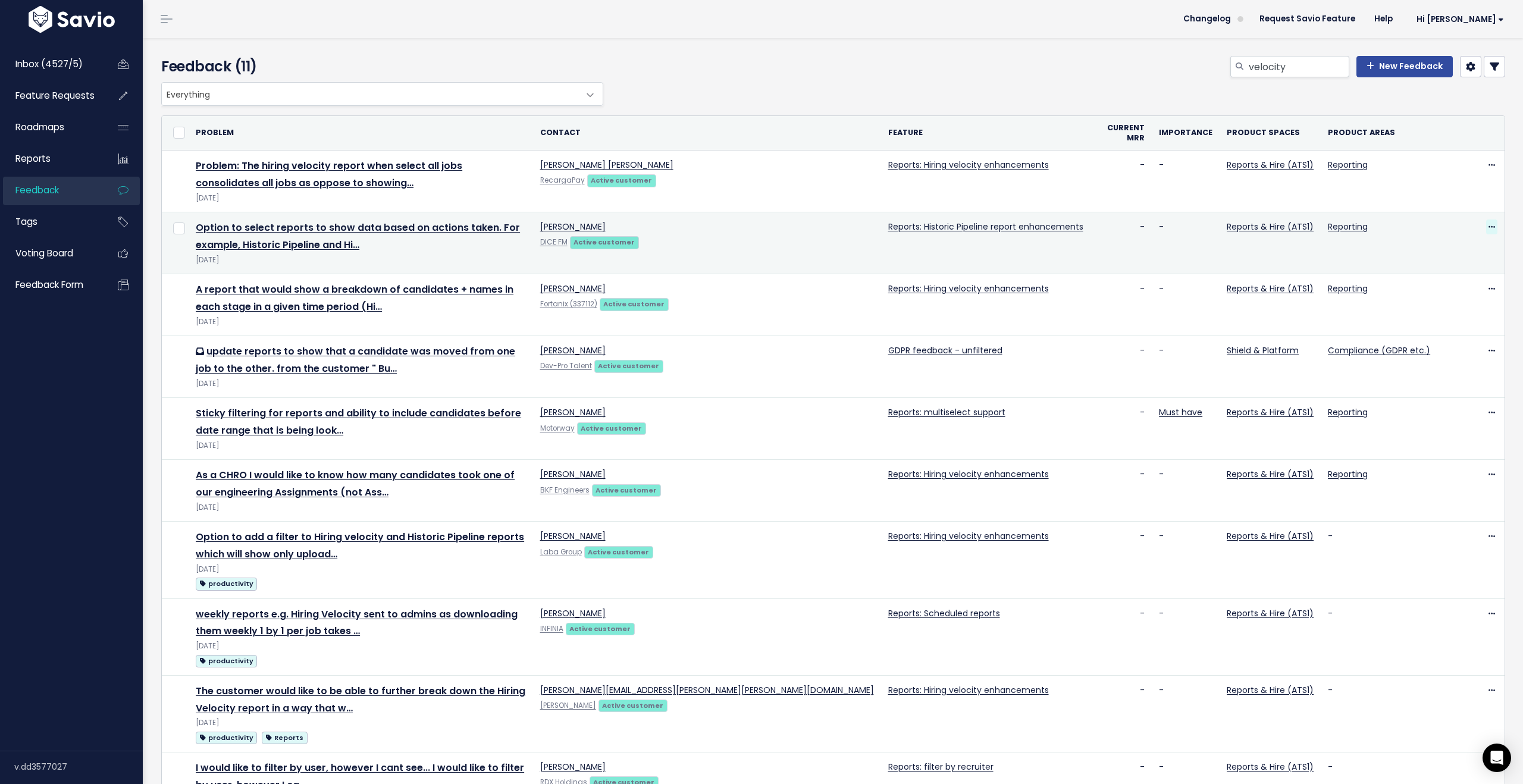
click at [1489, 224] on icon at bounding box center [1491, 228] width 7 height 8
click at [174, 223] on input "checkbox" at bounding box center [179, 229] width 11 height 11
checkbox input "true"
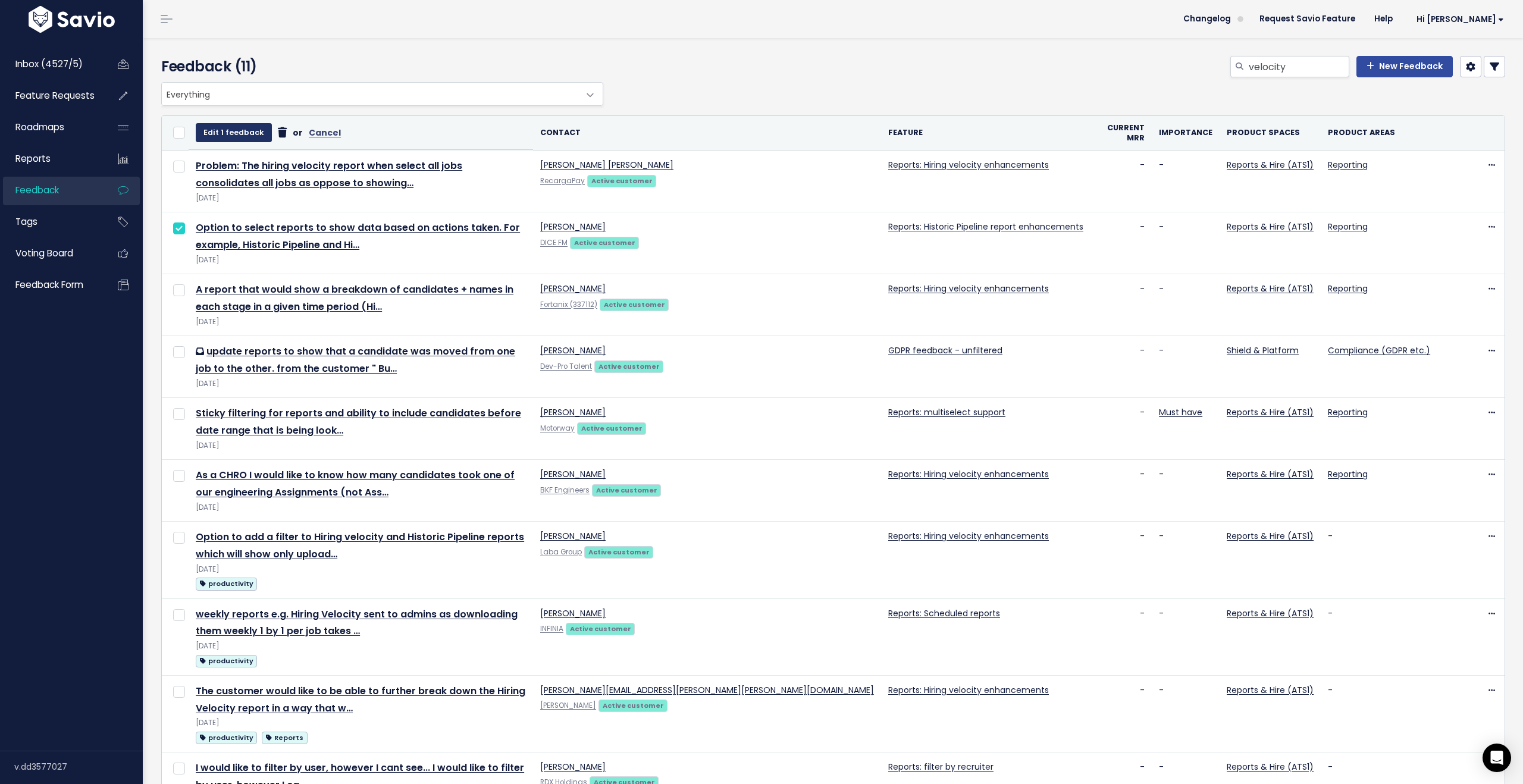
click at [224, 133] on button "Edit 1 feedback" at bounding box center [234, 133] width 77 height 19
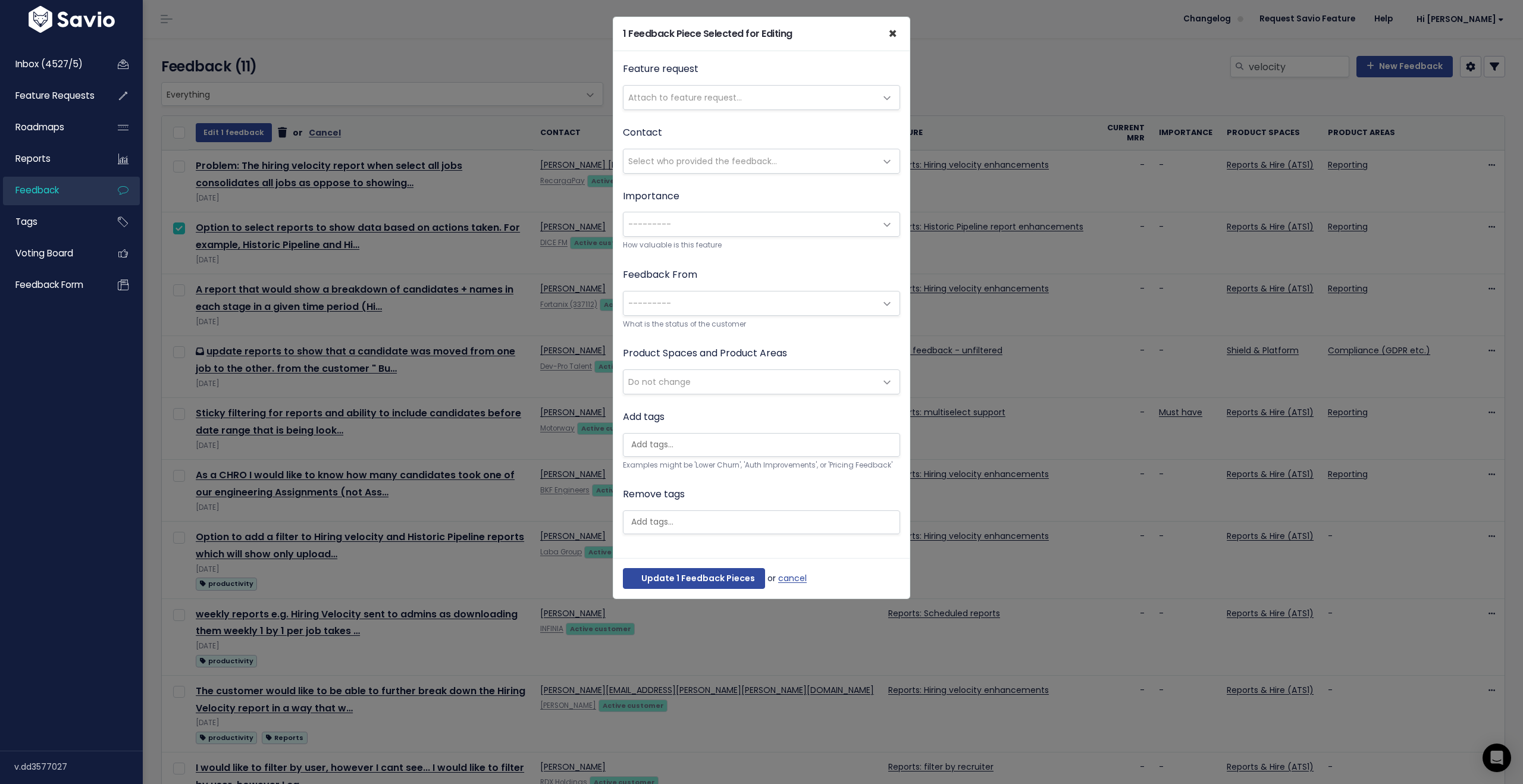
click at [890, 34] on span "×" at bounding box center [892, 33] width 9 height 20
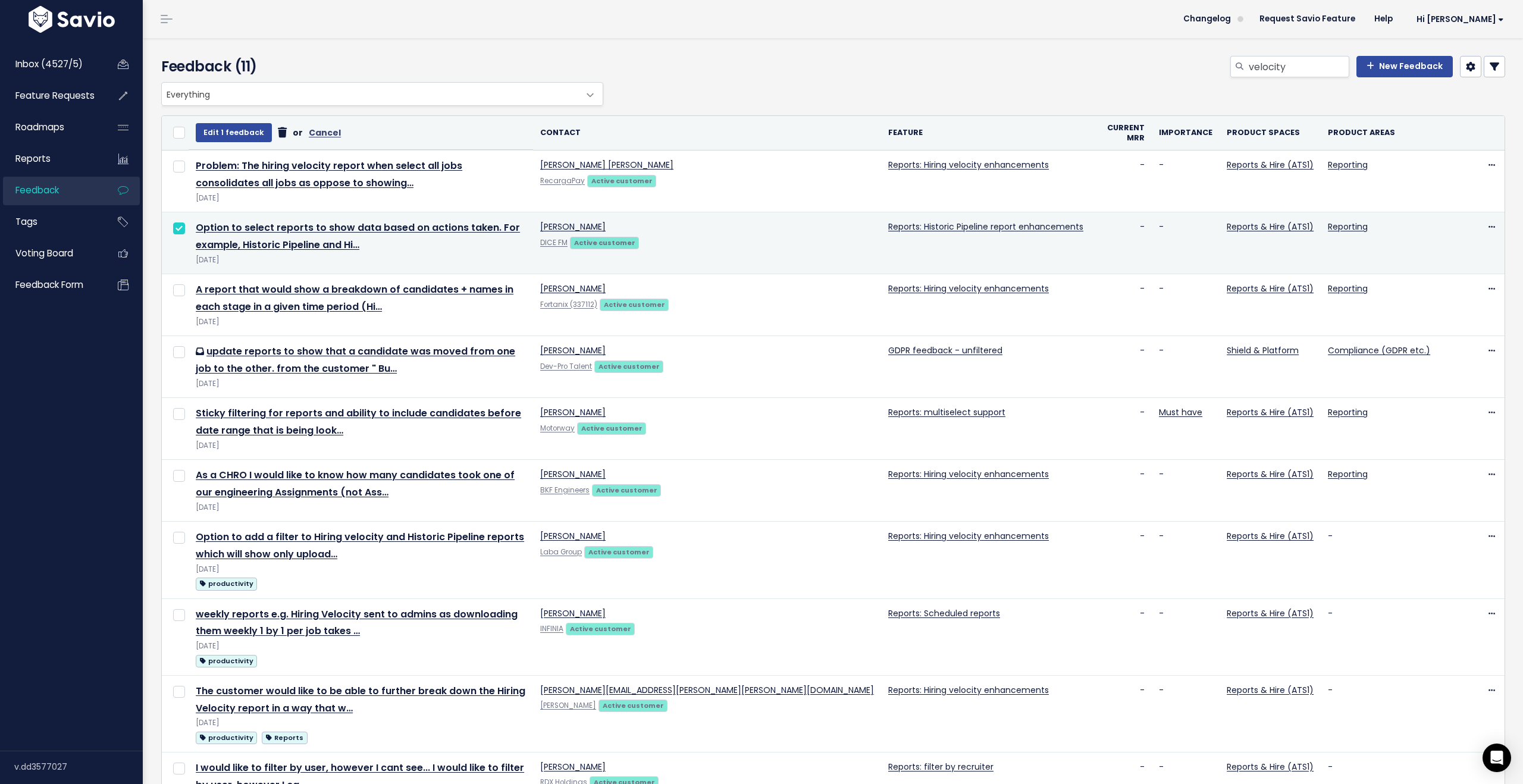
click at [181, 223] on input "checkbox" at bounding box center [179, 229] width 11 height 11
checkbox input "false"
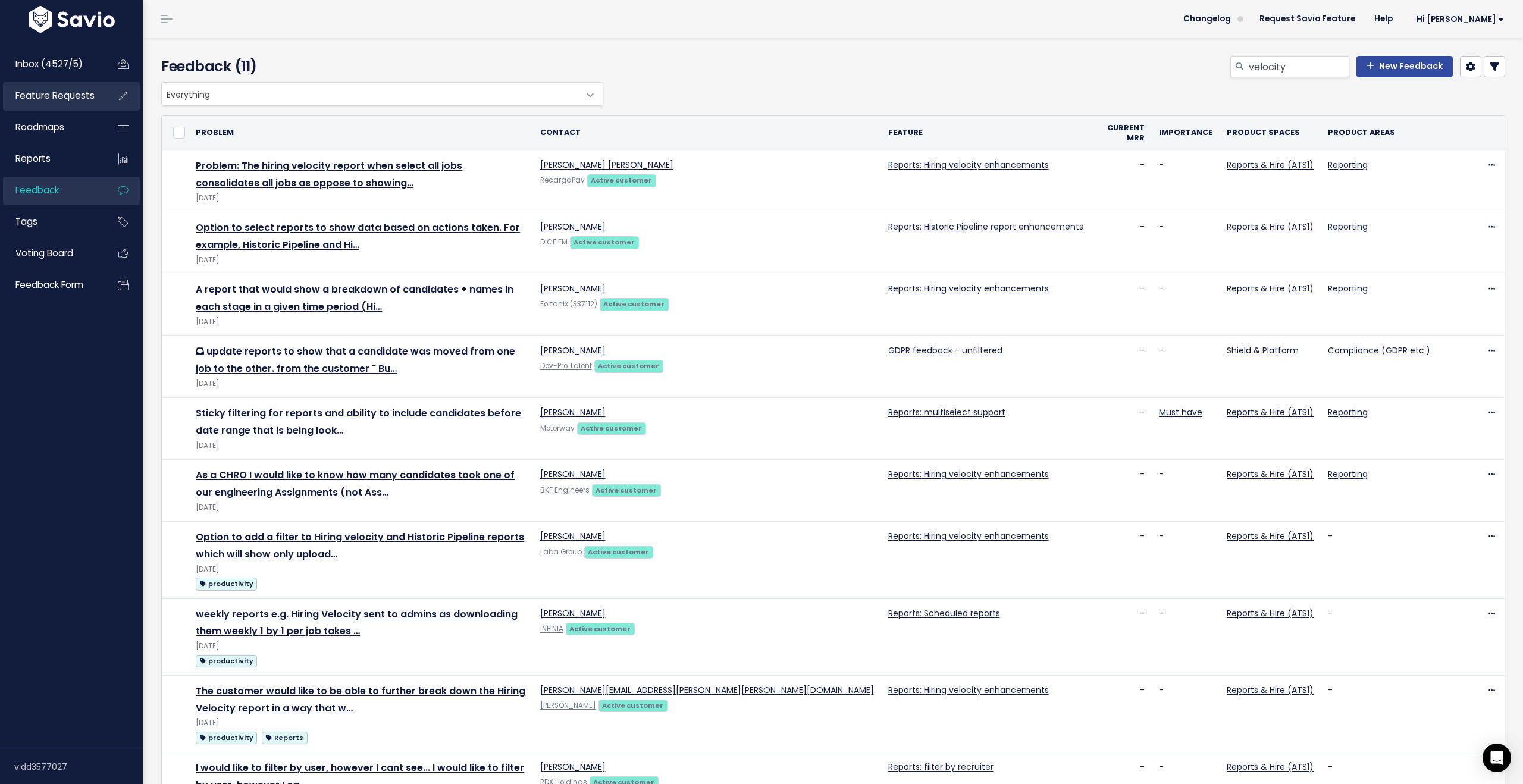
click at [47, 101] on span "Feature Requests" at bounding box center [55, 95] width 79 height 12
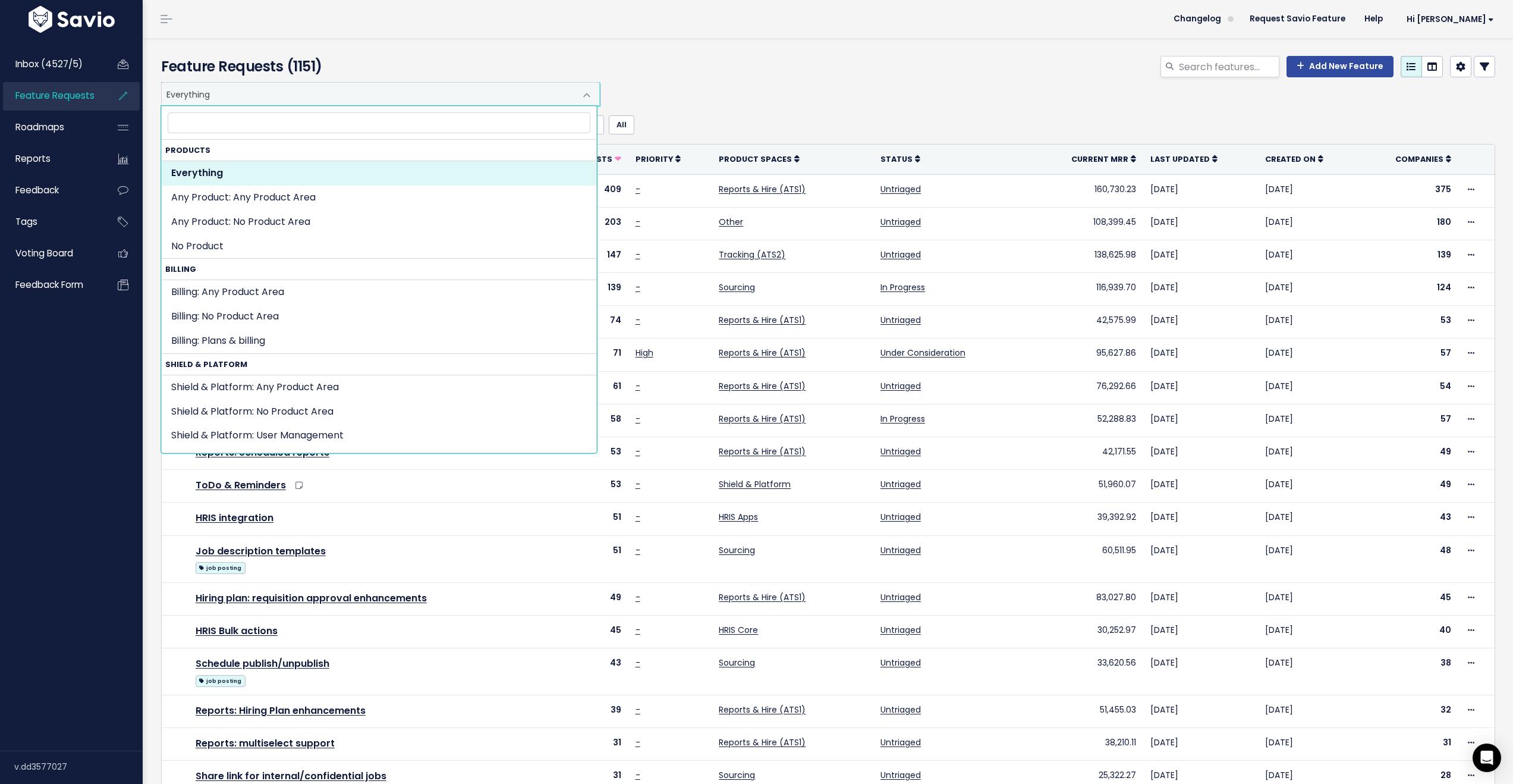
click at [355, 95] on span "Everything" at bounding box center [368, 94] width 414 height 23
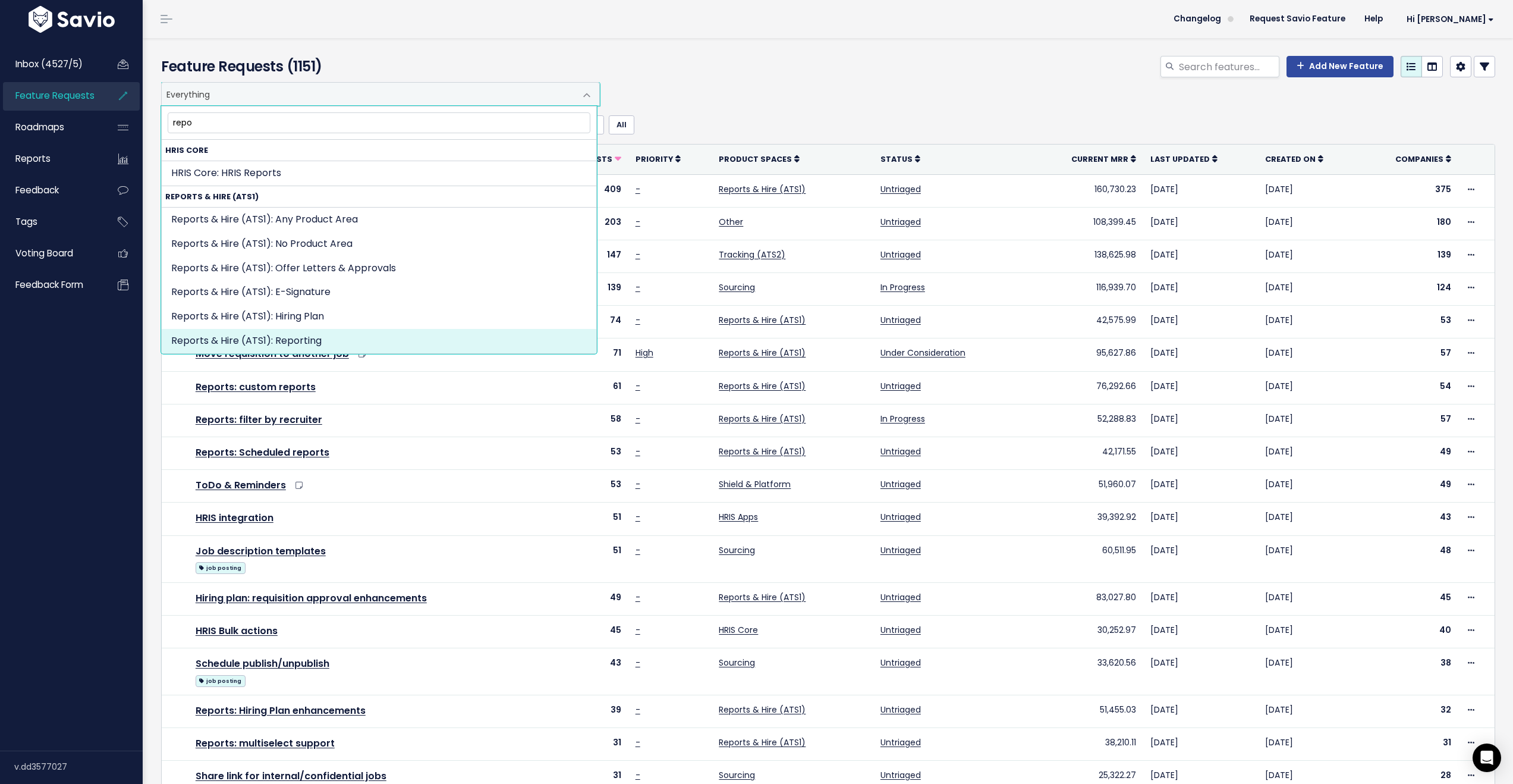
type input "repo"
select select "OFFER_HIRE:REPORTING"
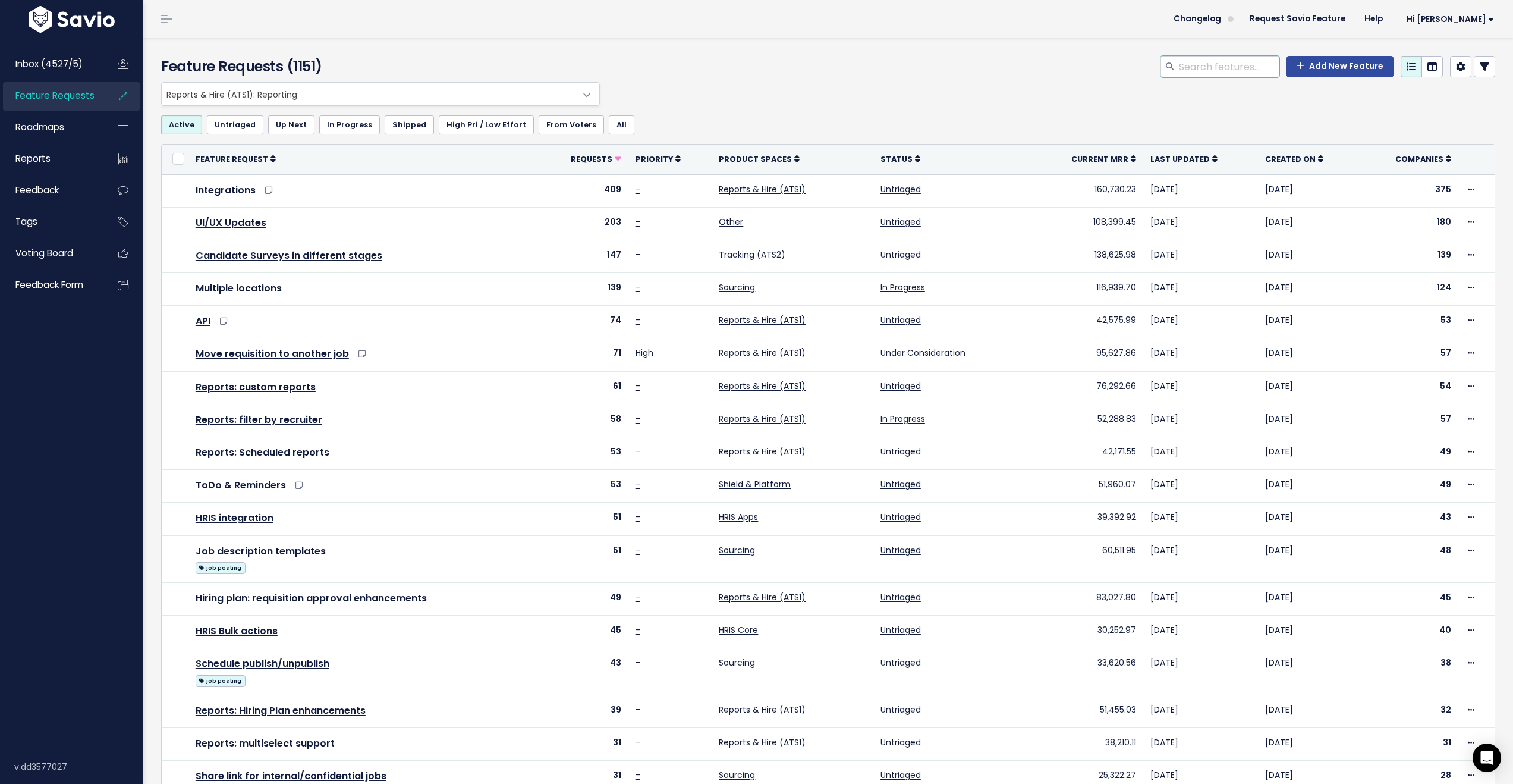
click at [1250, 65] on input "search" at bounding box center [1229, 66] width 101 height 21
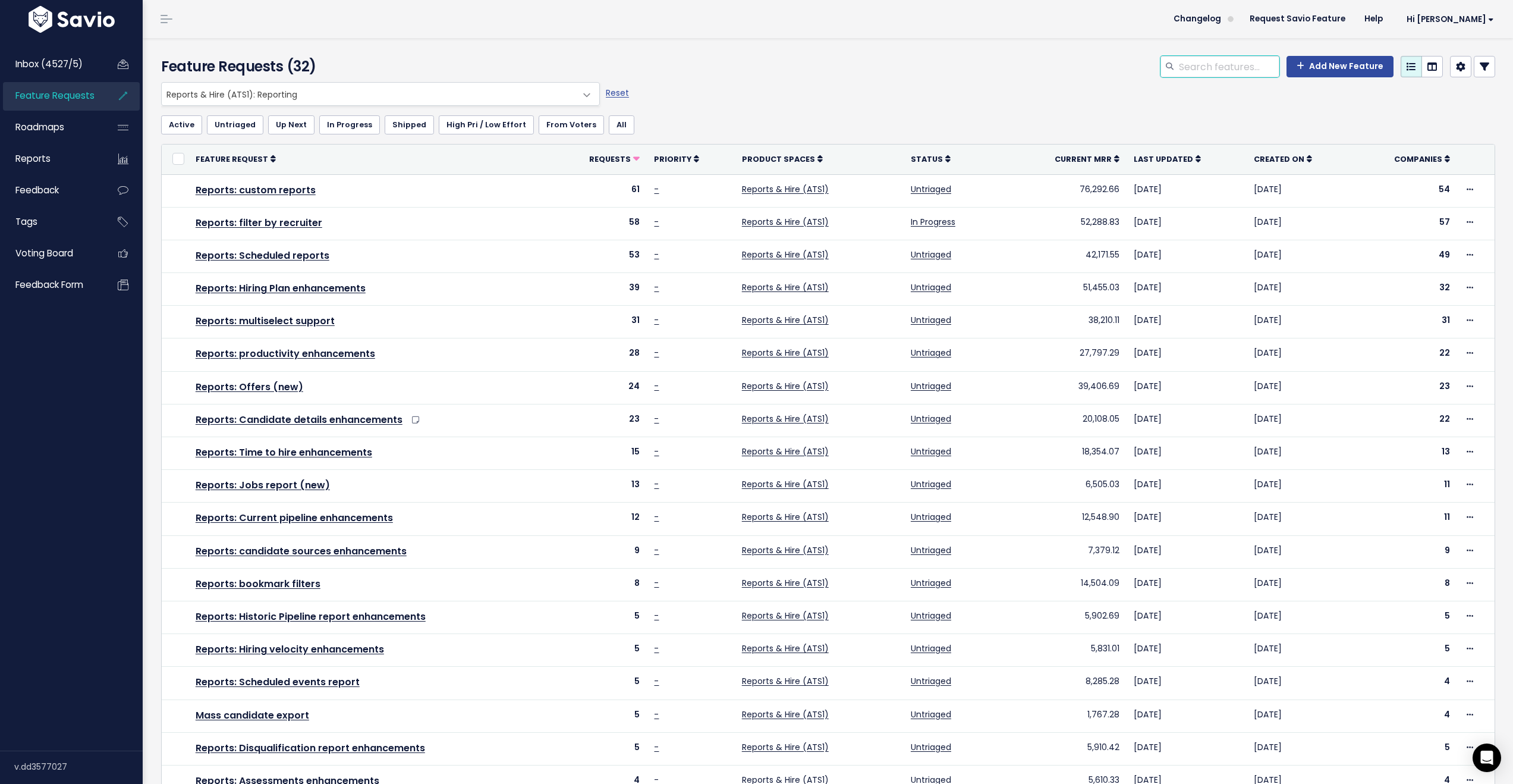
click at [1250, 65] on input "search" at bounding box center [1229, 66] width 101 height 21
type input "performance"
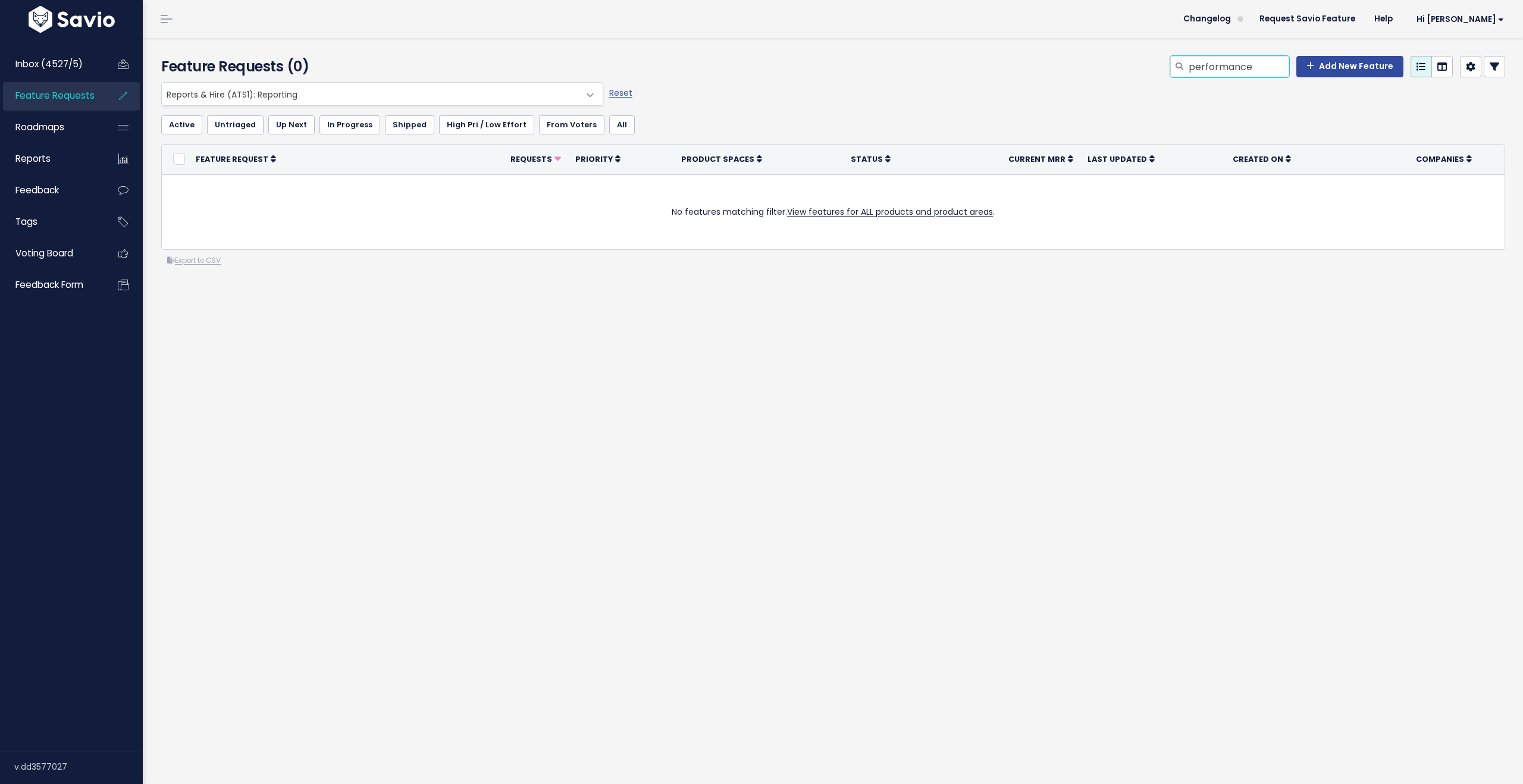
click at [1212, 70] on input "performance" at bounding box center [1238, 66] width 101 height 21
click at [48, 191] on span "Feedback" at bounding box center [36, 189] width 43 height 12
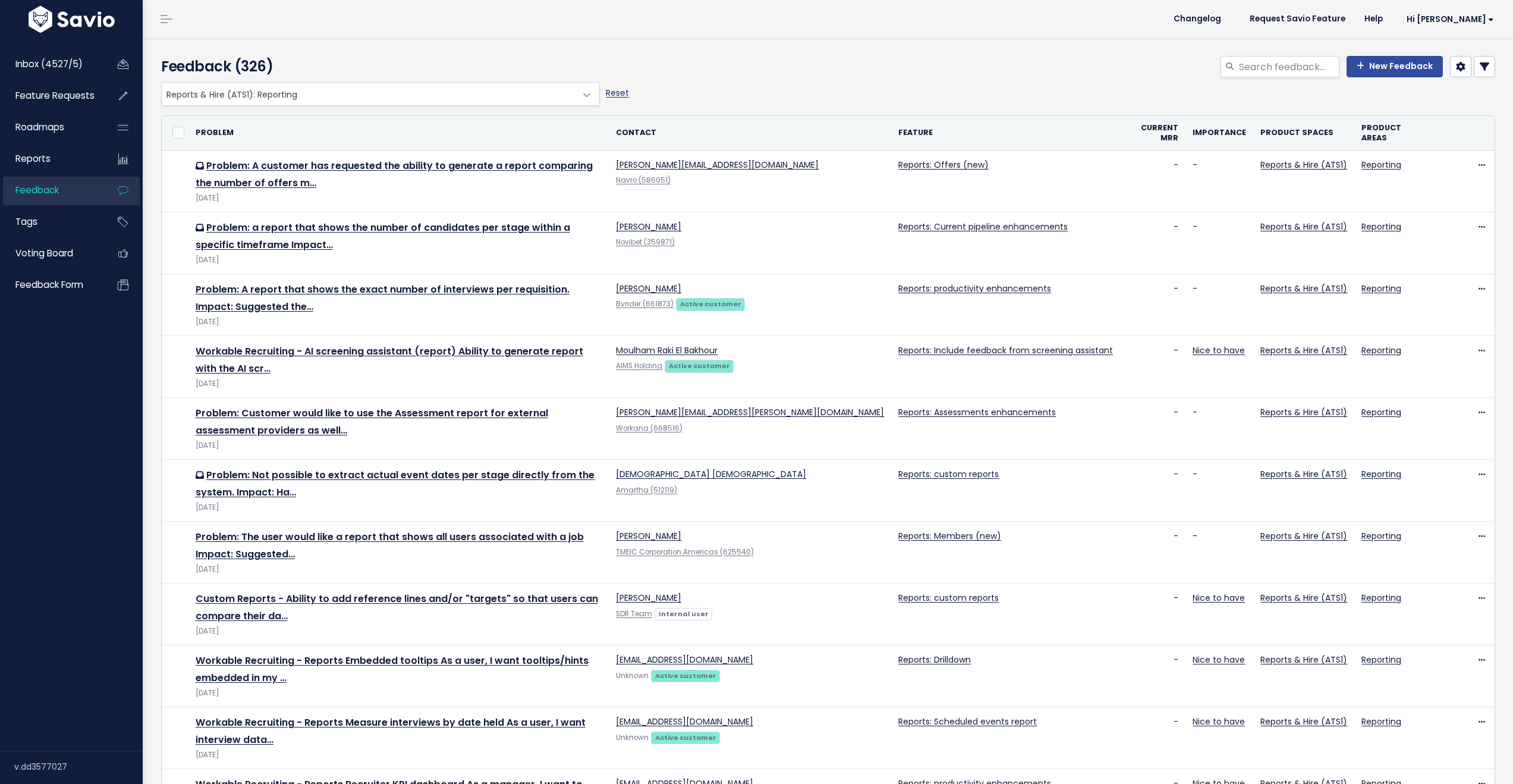
click at [611, 97] on link "Reset" at bounding box center [618, 93] width 23 height 11
select select ":"
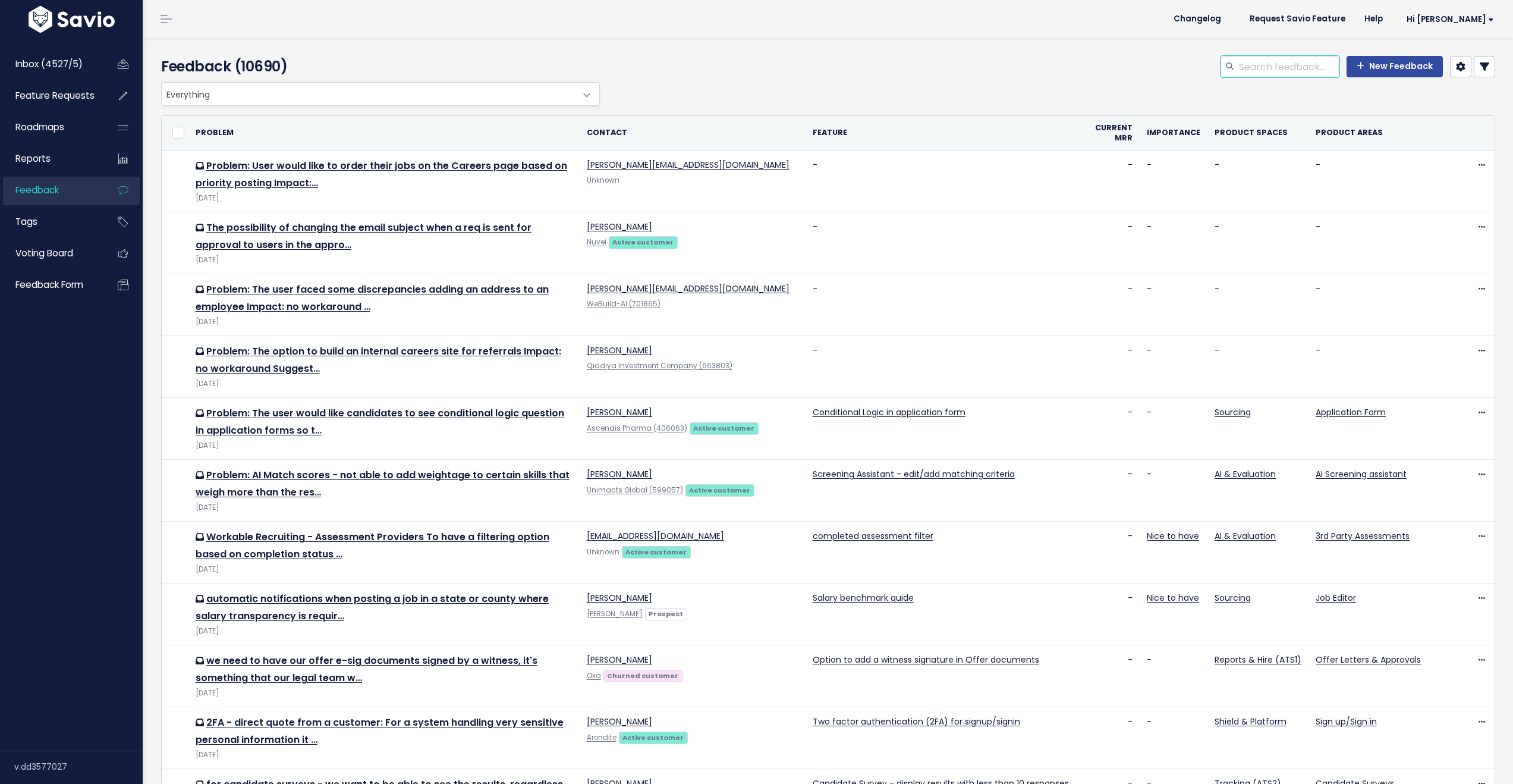
click at [1260, 70] on input "search" at bounding box center [1289, 66] width 101 height 21
type input "hiring performance"
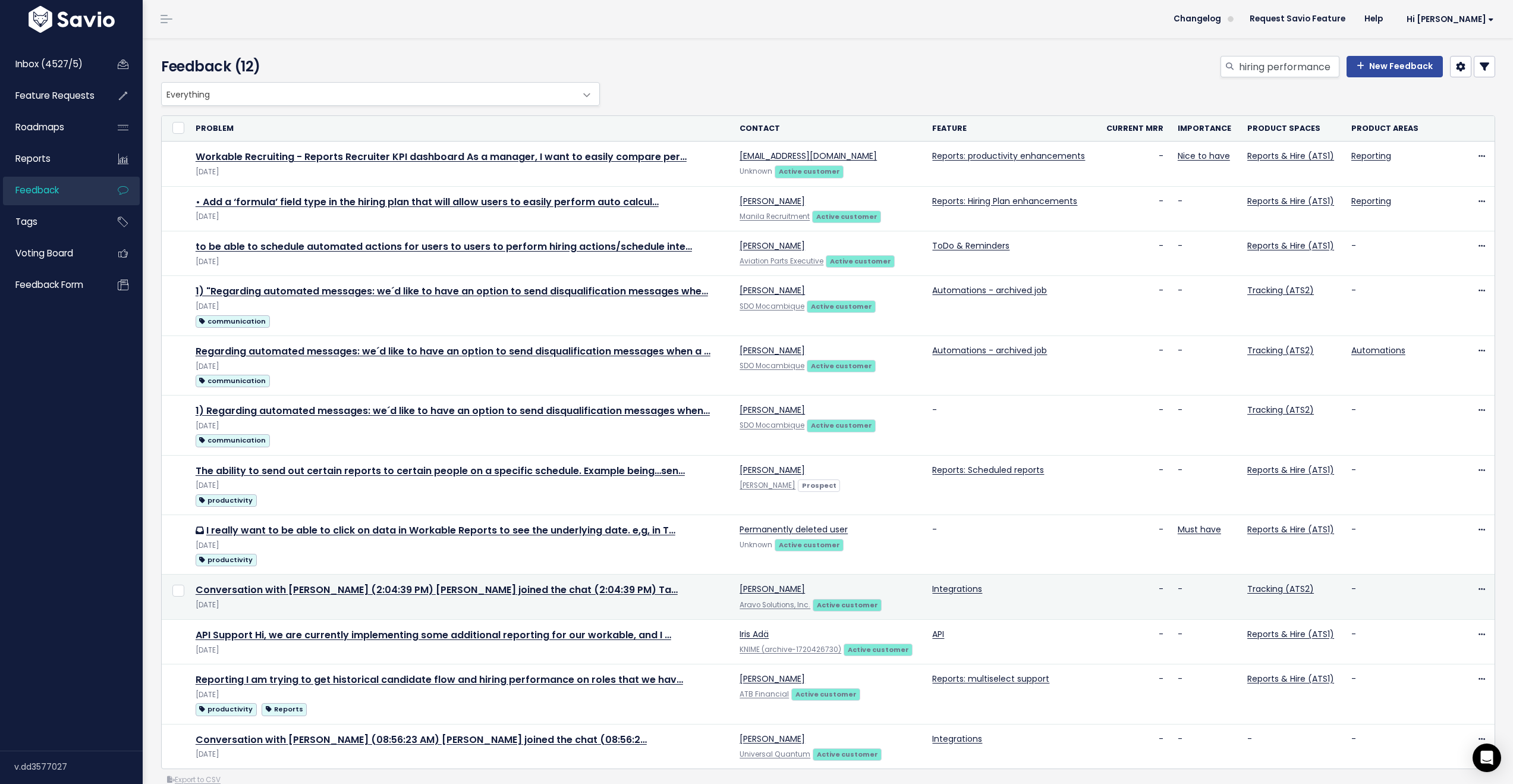
scroll to position [39, 0]
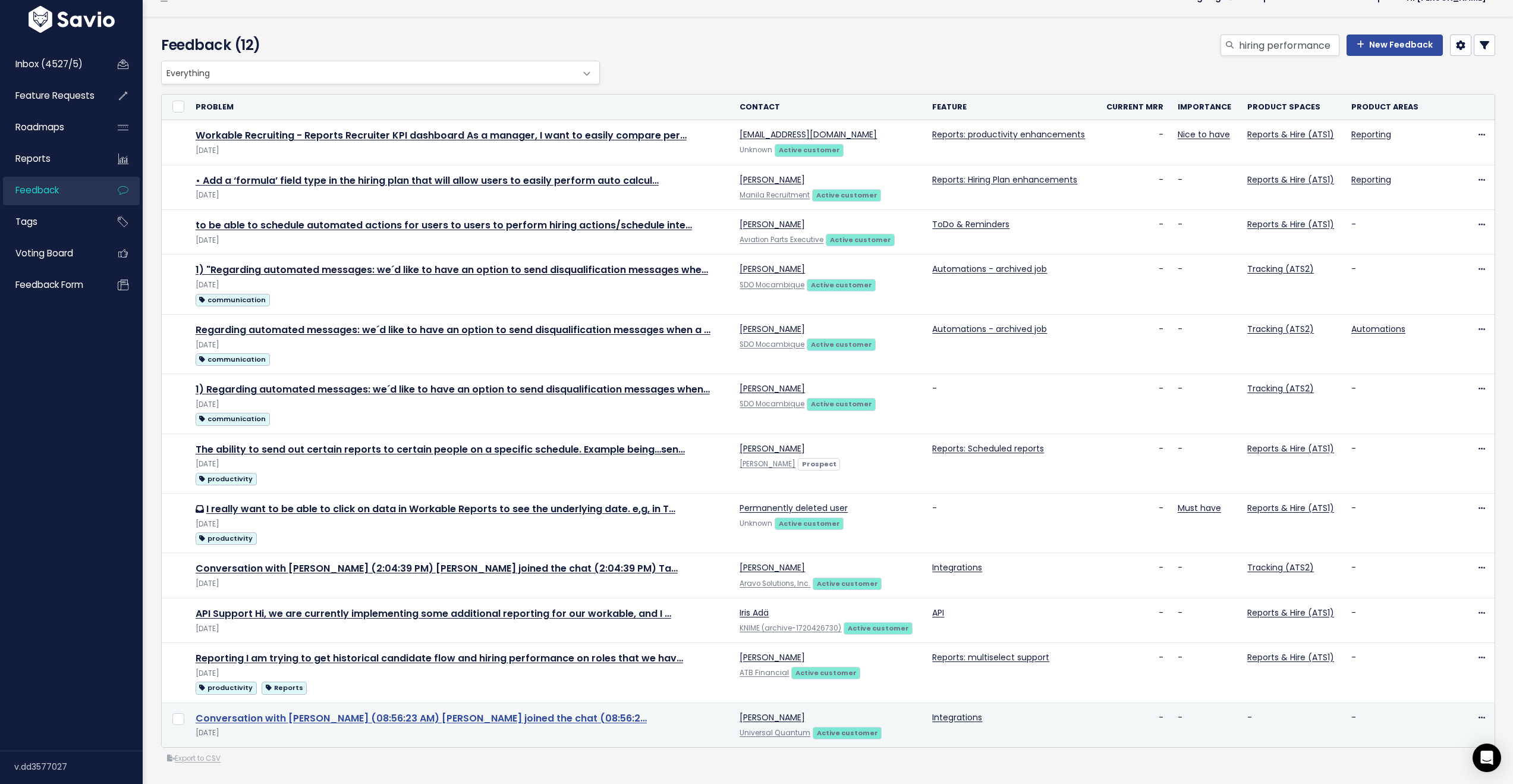
click at [585, 711] on link "Conversation with Samantha Edmondson (08:56:23 AM) Samantha Edmondson joined th…" at bounding box center [422, 718] width 451 height 13
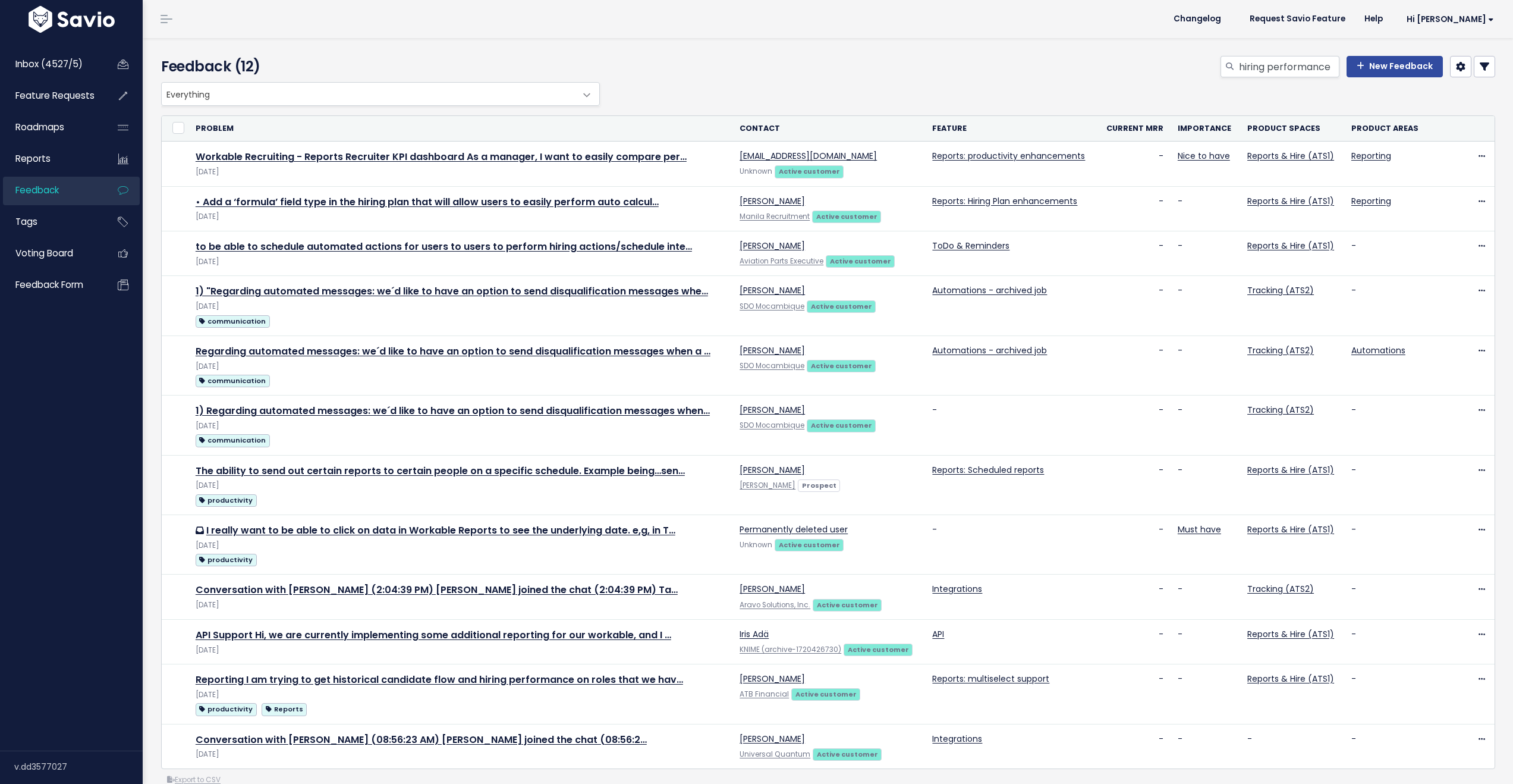
scroll to position [39, 0]
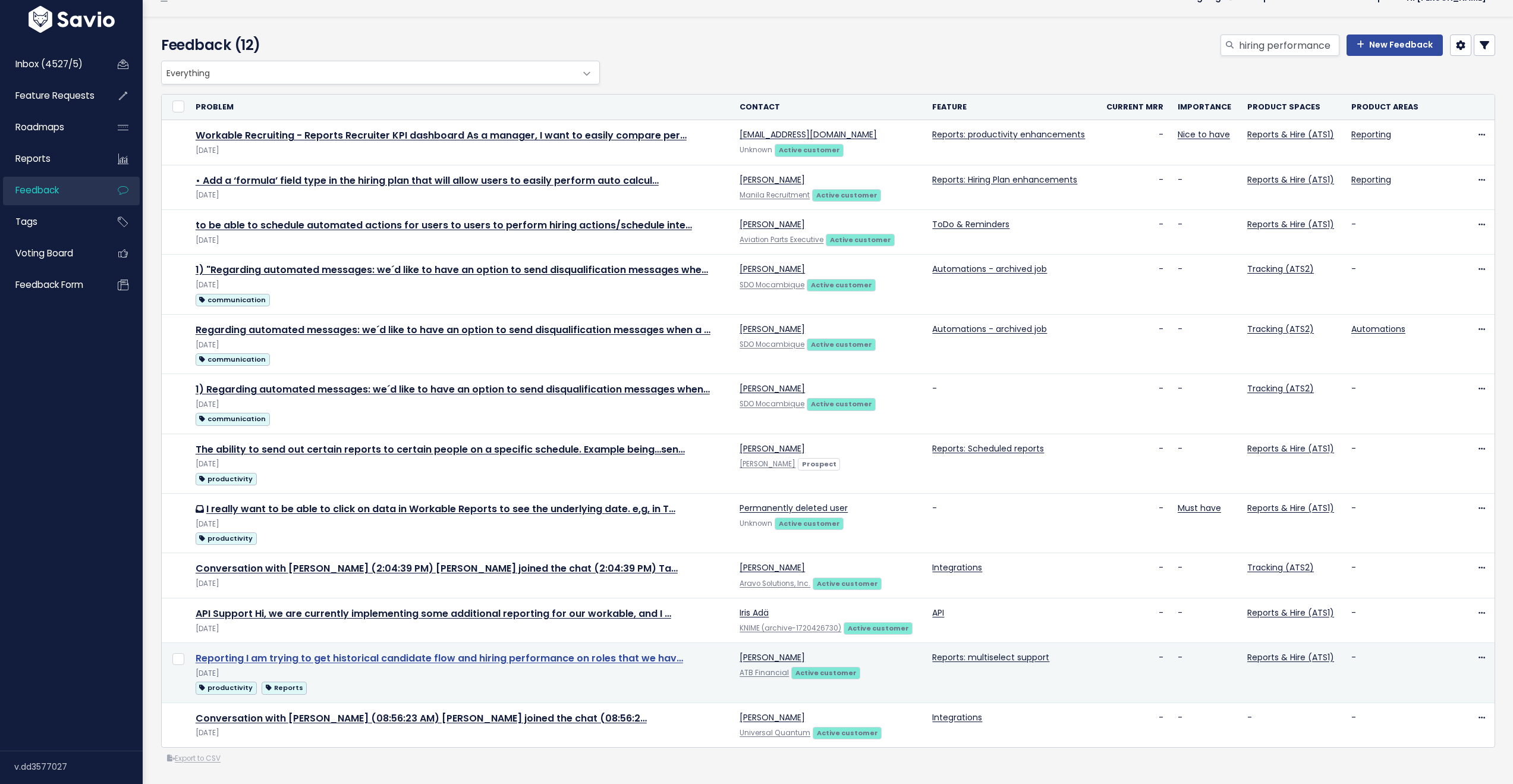
click at [408, 651] on link "Reporting I am trying to get historical candidate flow and hiring performance o…" at bounding box center [440, 658] width 488 height 13
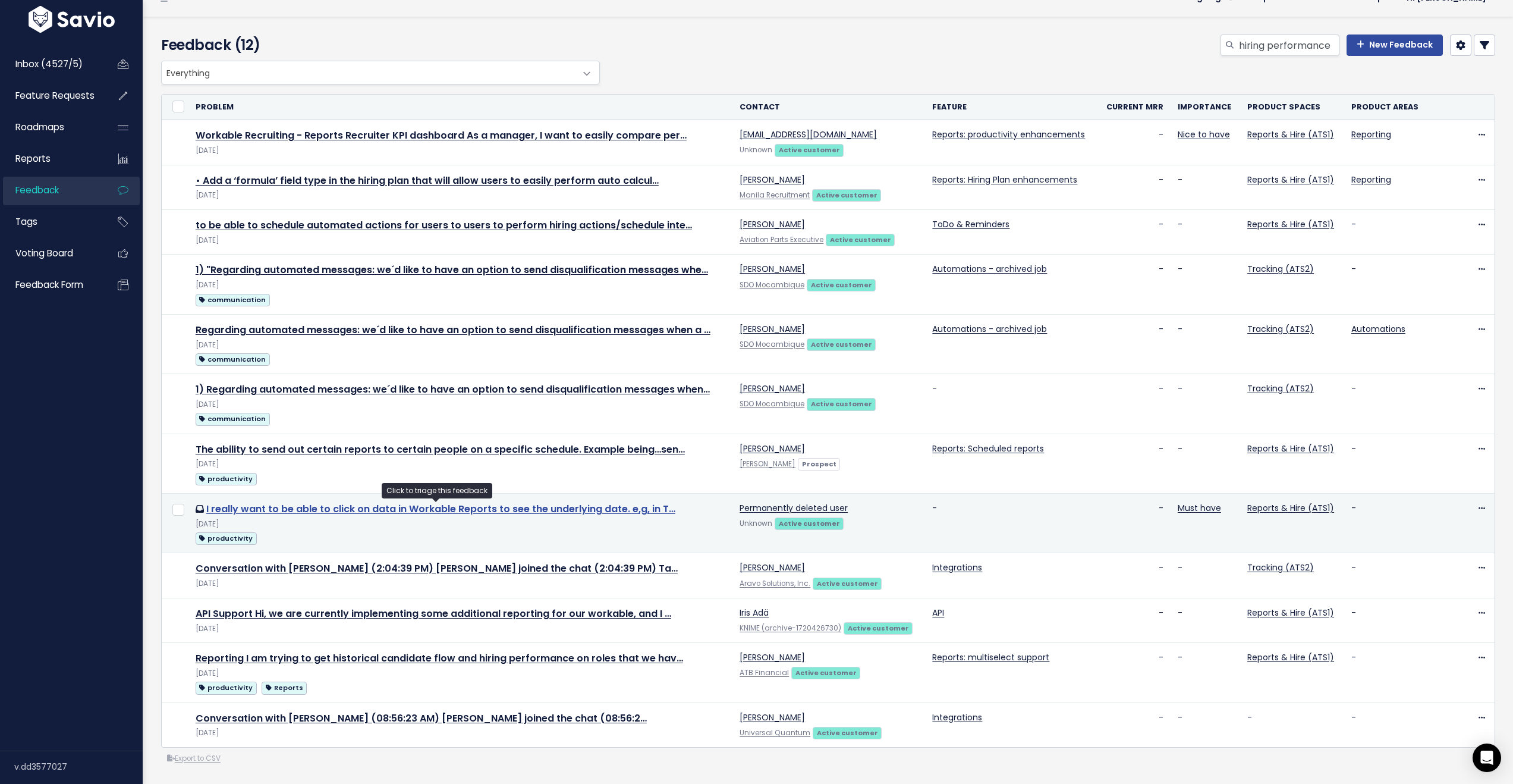
click at [413, 502] on link "I really want to be able to click on data in Workable Reports to see the underl…" at bounding box center [441, 509] width 470 height 13
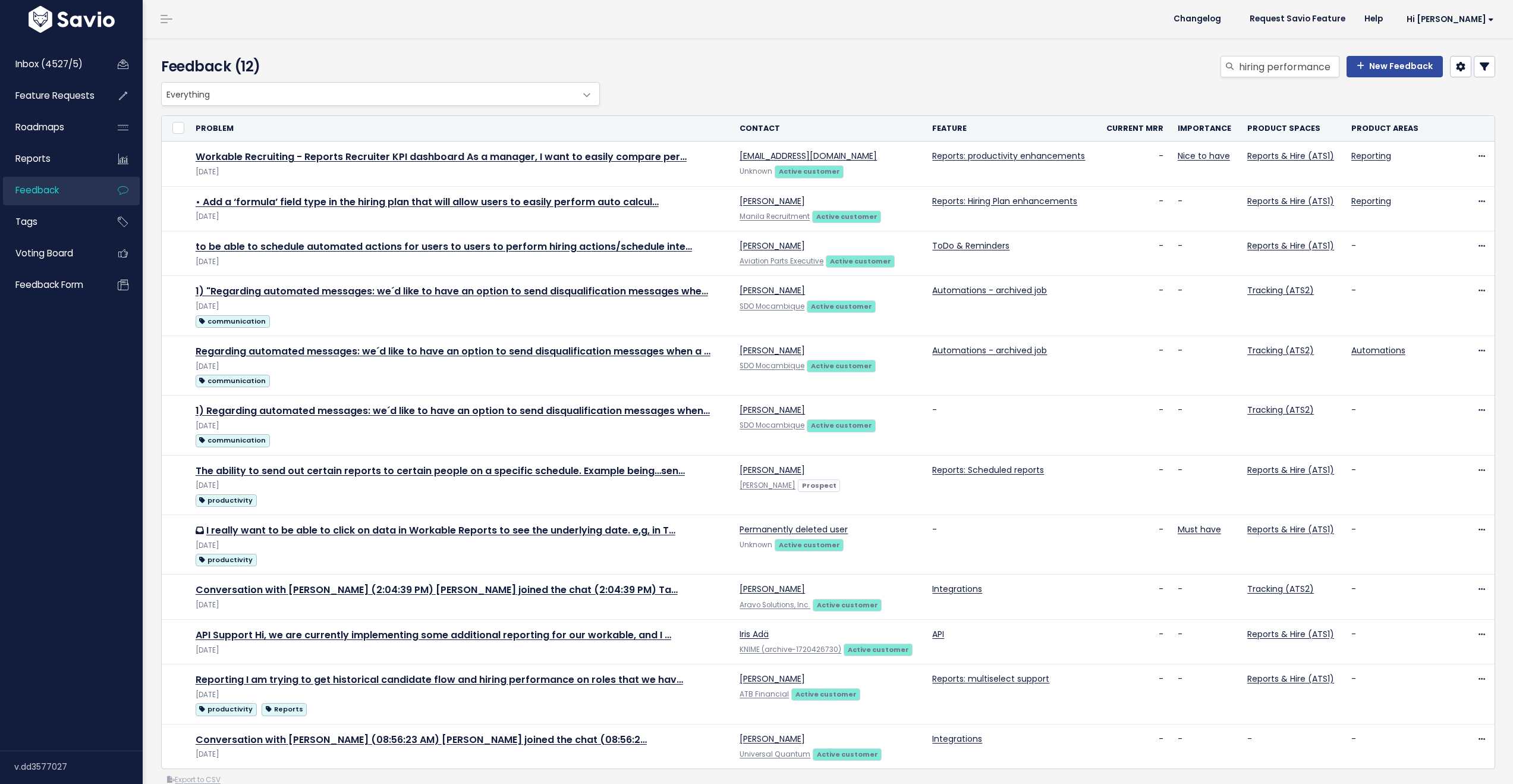
scroll to position [39, 0]
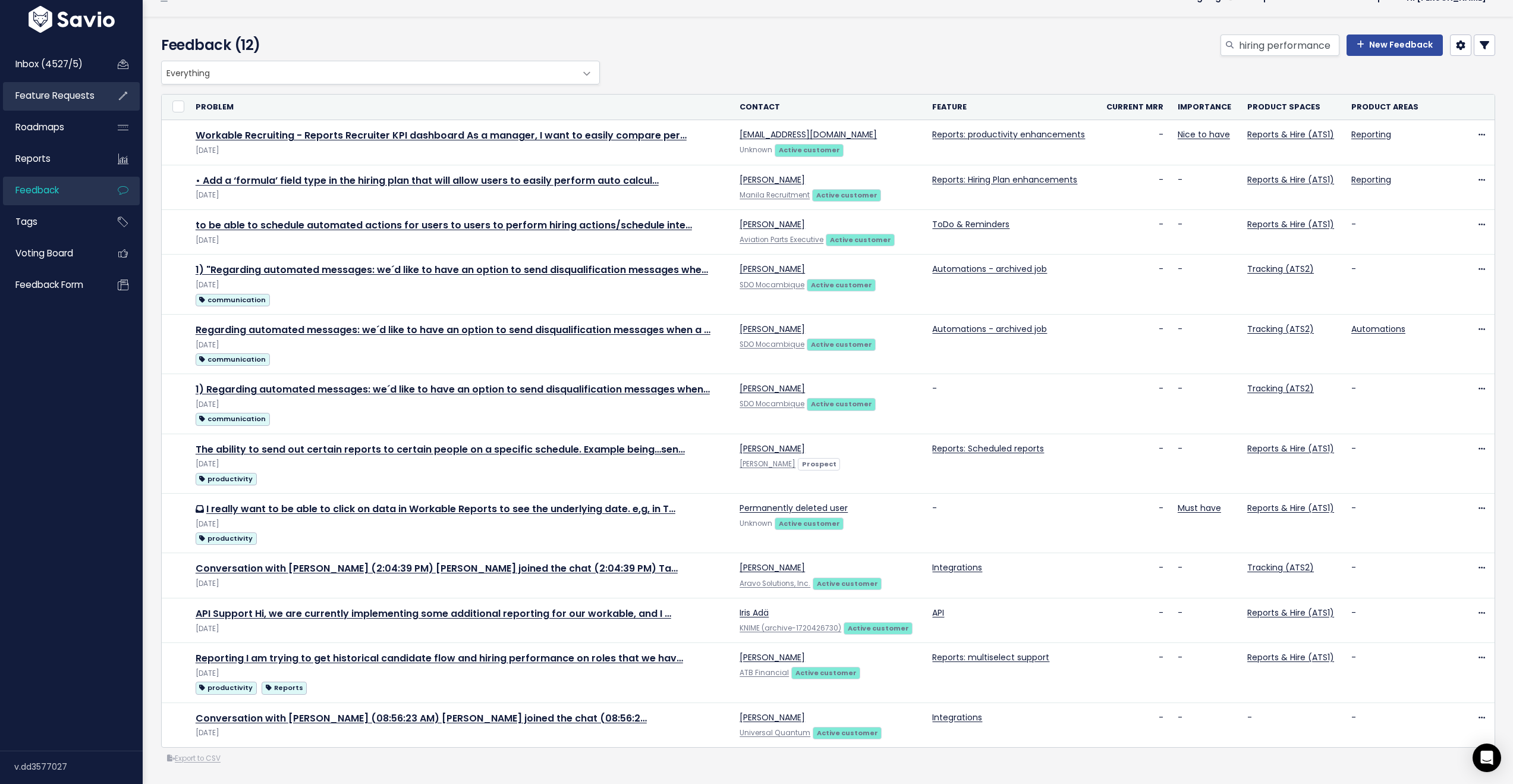
click at [46, 93] on span "Feature Requests" at bounding box center [55, 95] width 79 height 12
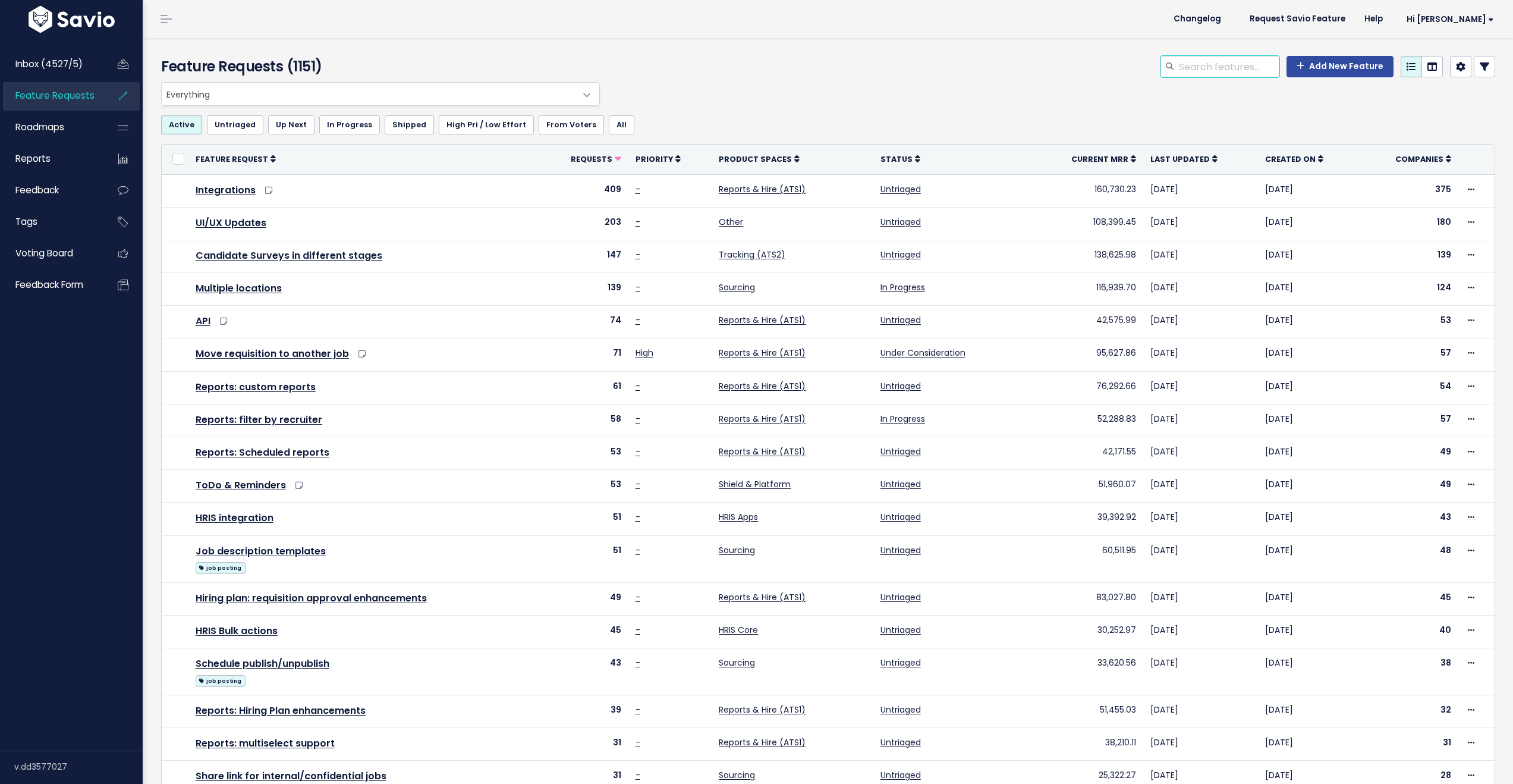
click at [1206, 72] on input "search" at bounding box center [1229, 66] width 101 height 21
type input "referral"
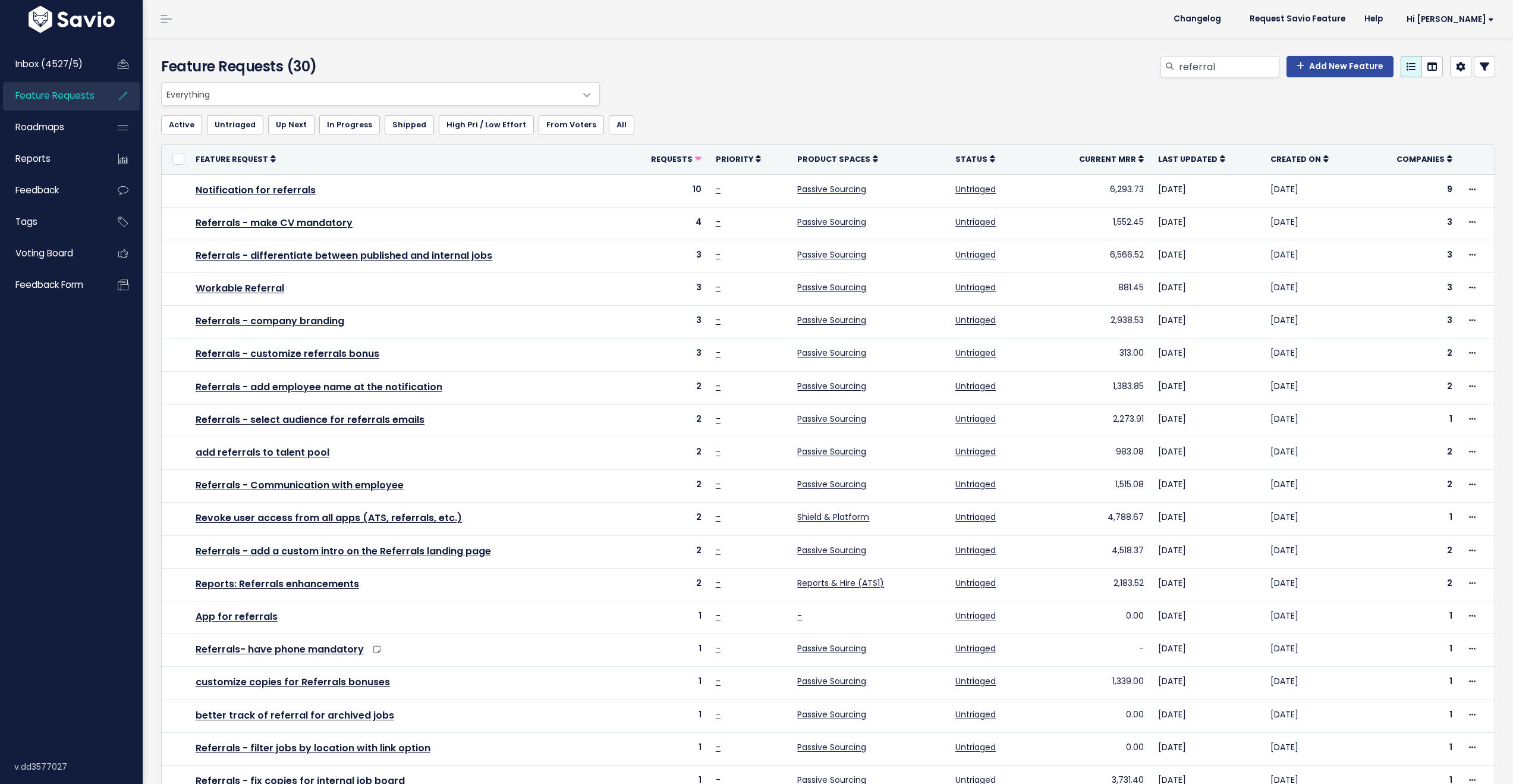
click at [383, 92] on span "Everything" at bounding box center [368, 94] width 414 height 23
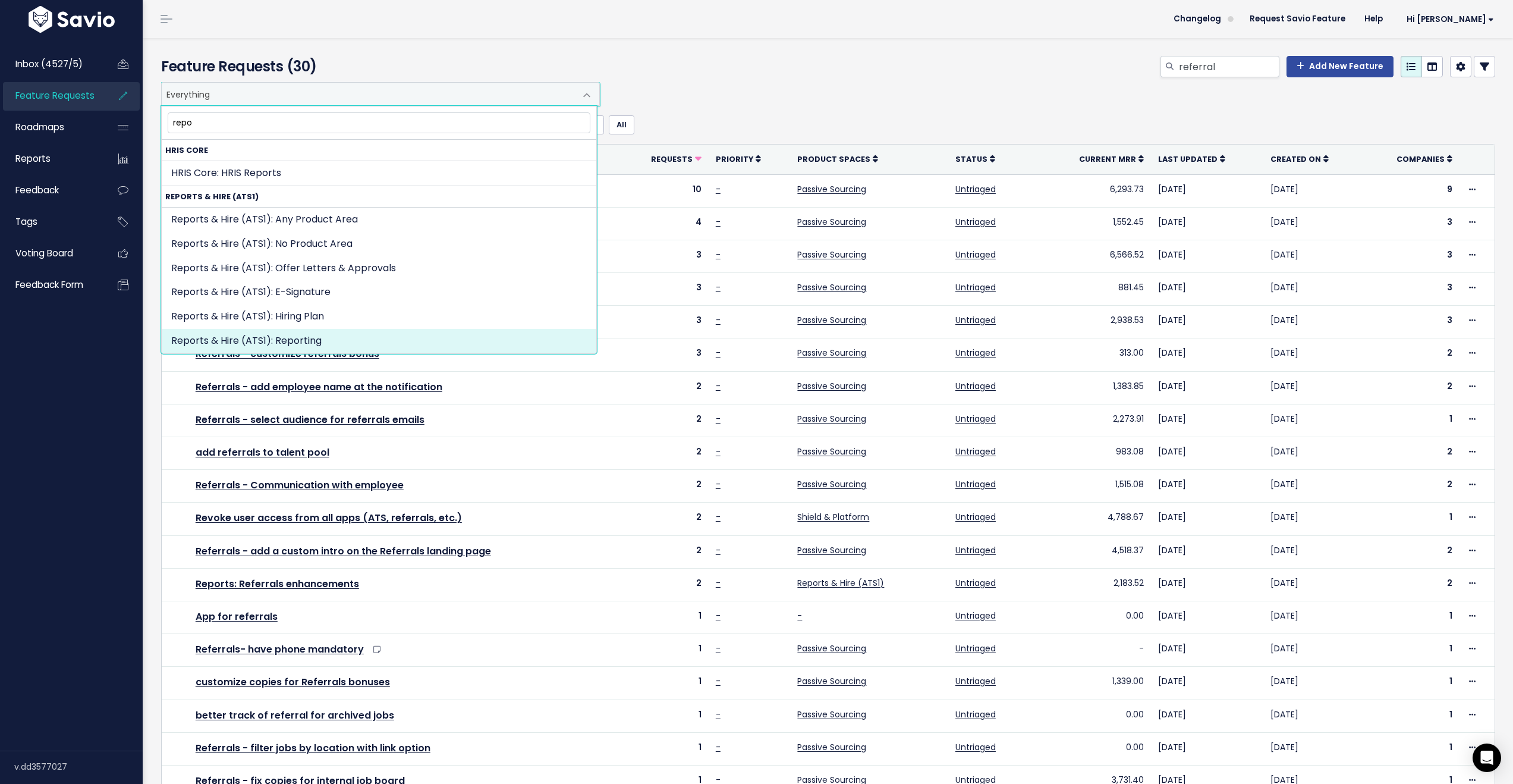
type input "repo"
select select "OFFER_HIRE:REPORTING"
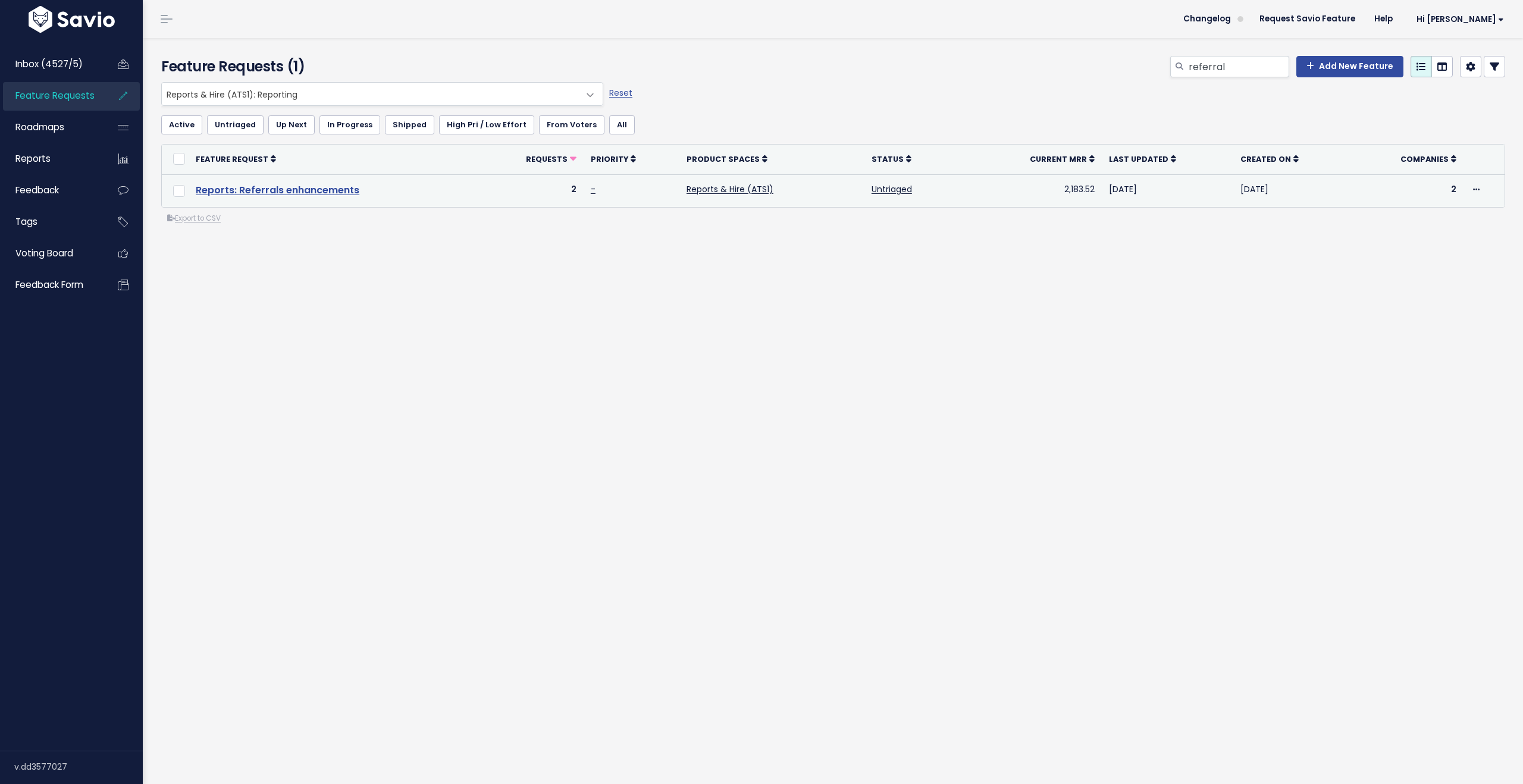
click at [324, 192] on link "Reports: Referrals enhancements" at bounding box center [277, 190] width 164 height 13
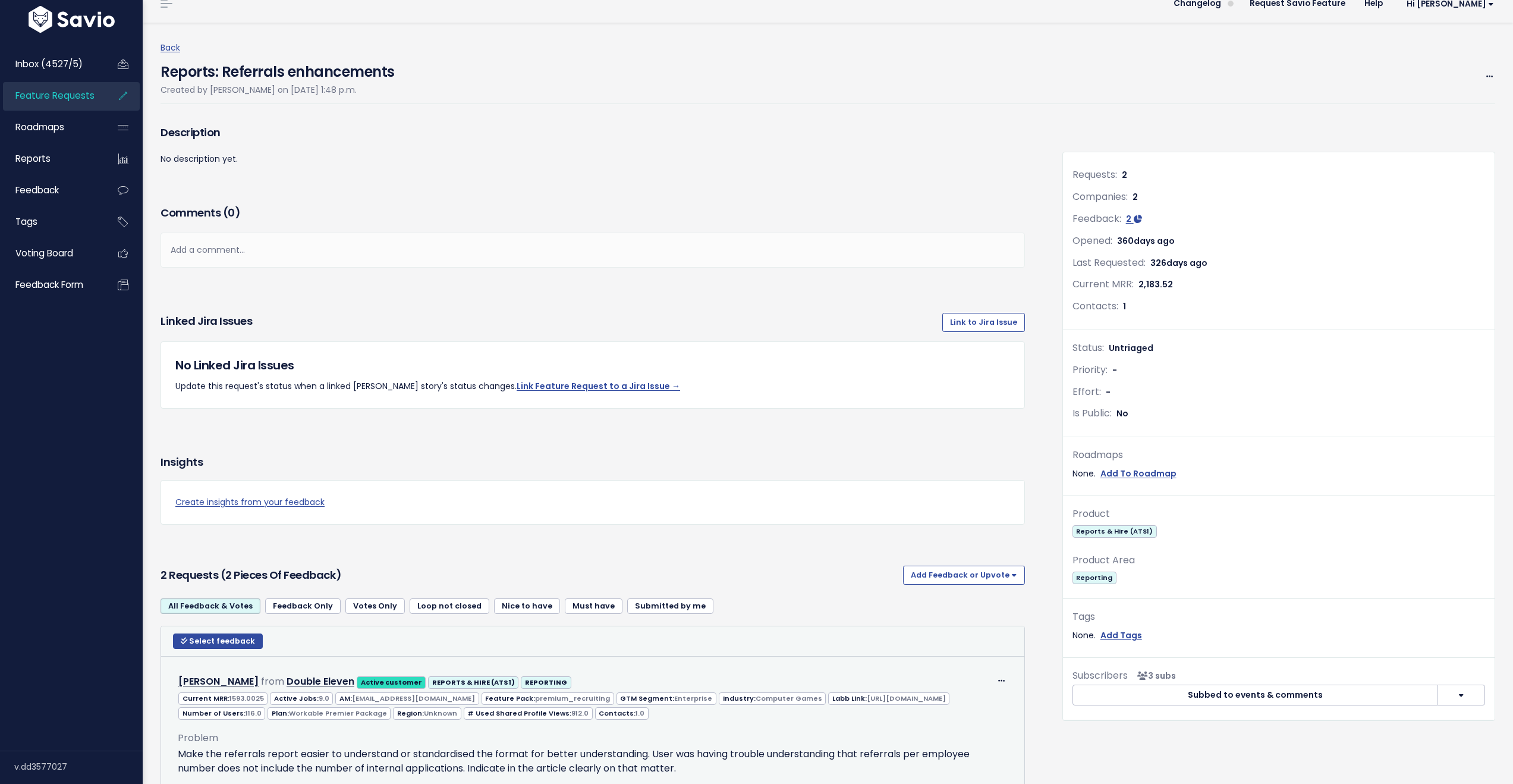
scroll to position [333, 0]
